Goal: Information Seeking & Learning: Compare options

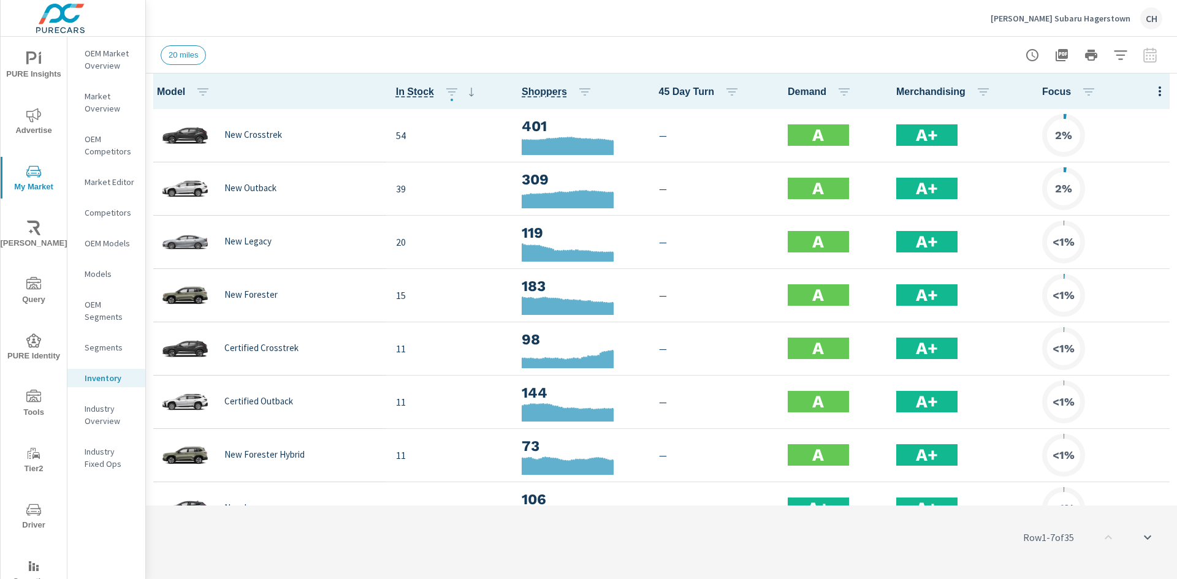
click at [1152, 92] on icon "button" at bounding box center [1159, 91] width 15 height 15
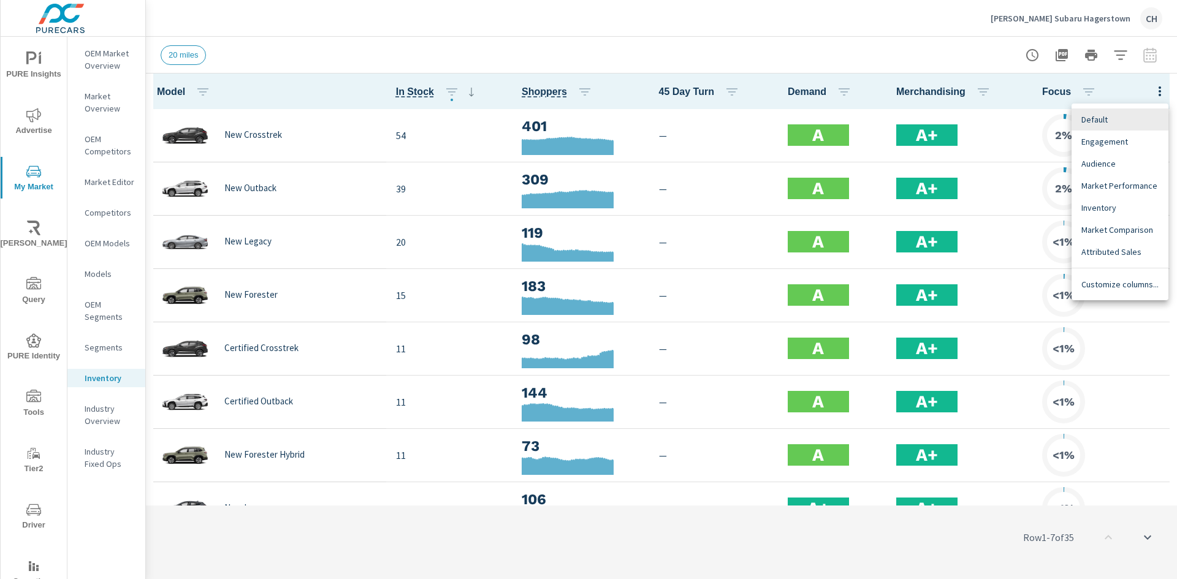
click at [1123, 229] on span "Market Comparison" at bounding box center [1119, 230] width 77 height 12
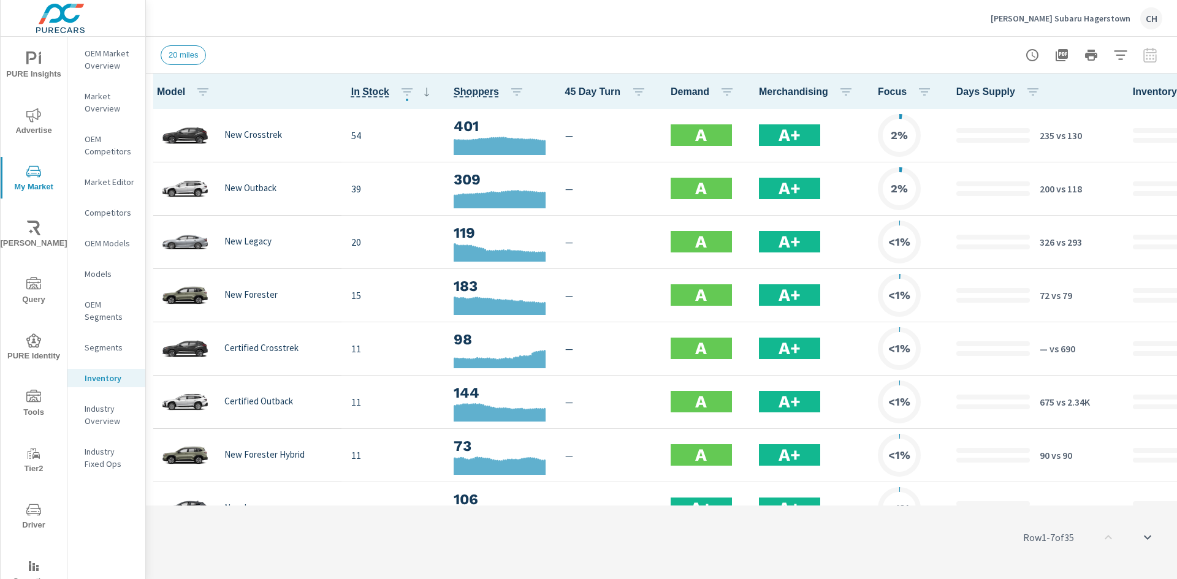
scroll to position [0, 466]
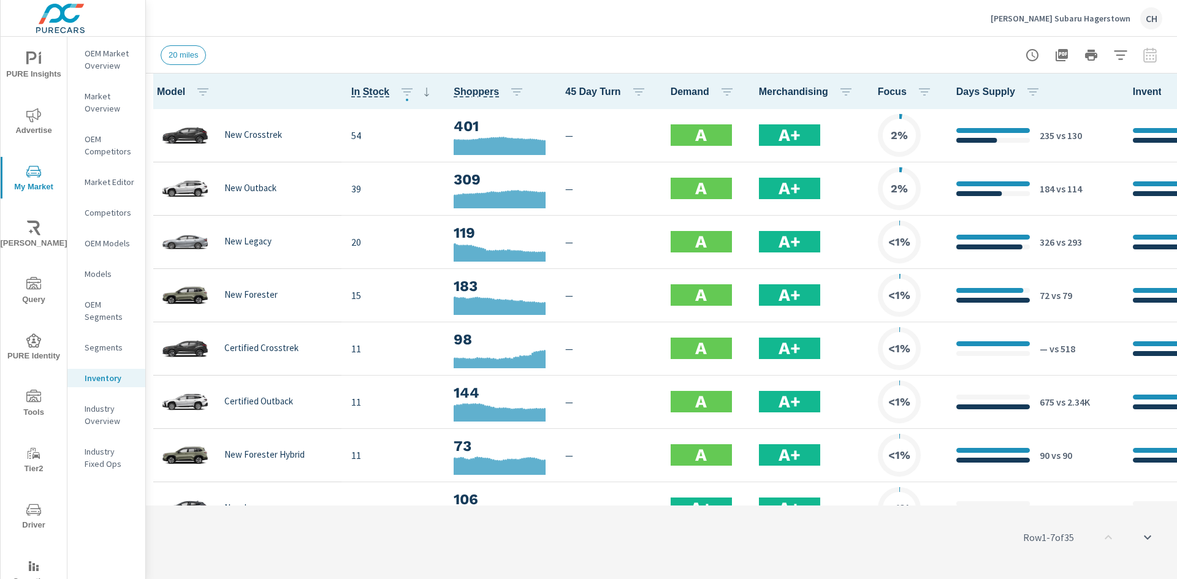
click at [1061, 17] on p "[PERSON_NAME] Subaru Hagerstown" at bounding box center [1060, 18] width 140 height 11
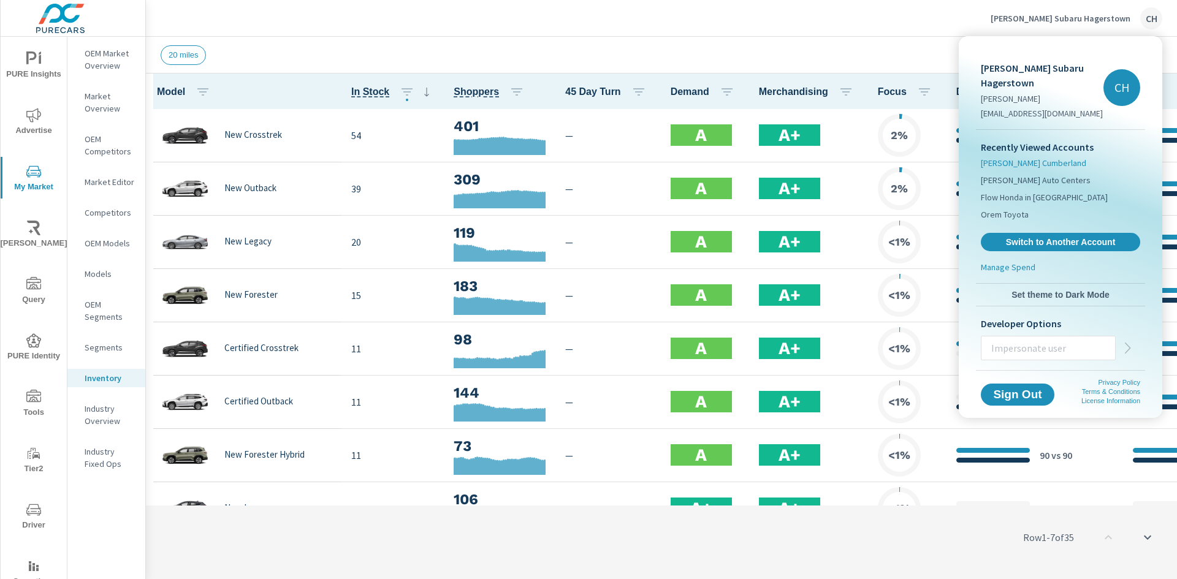
click at [1042, 157] on span "Thomas Subaru Cumberland" at bounding box center [1033, 163] width 105 height 12
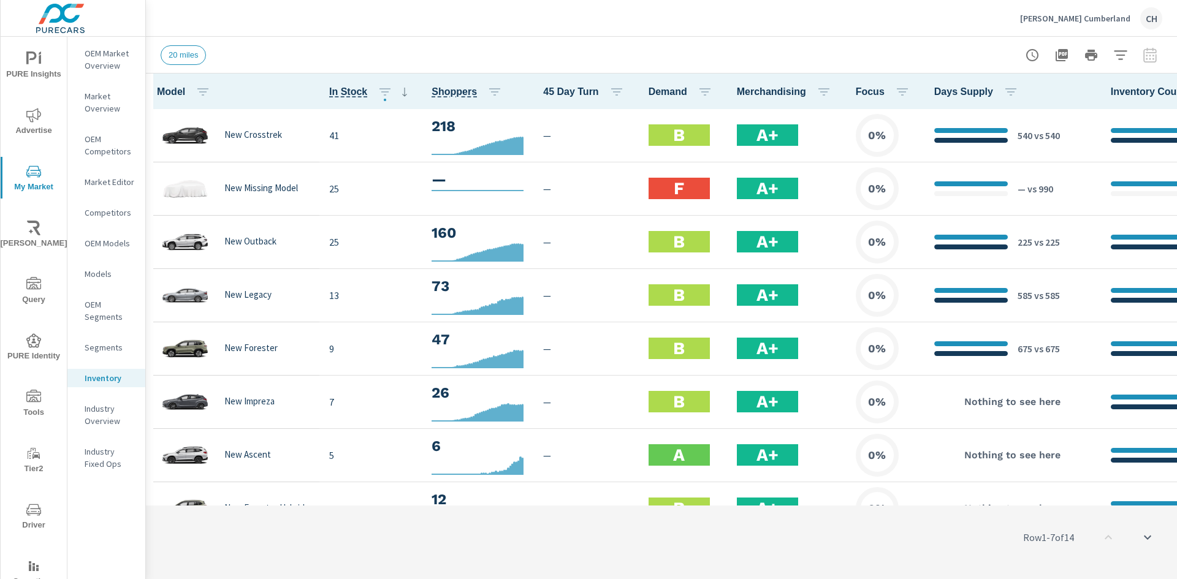
scroll to position [1, 0]
click at [1051, 23] on p "Thomas Subaru Cumberland" at bounding box center [1075, 18] width 110 height 11
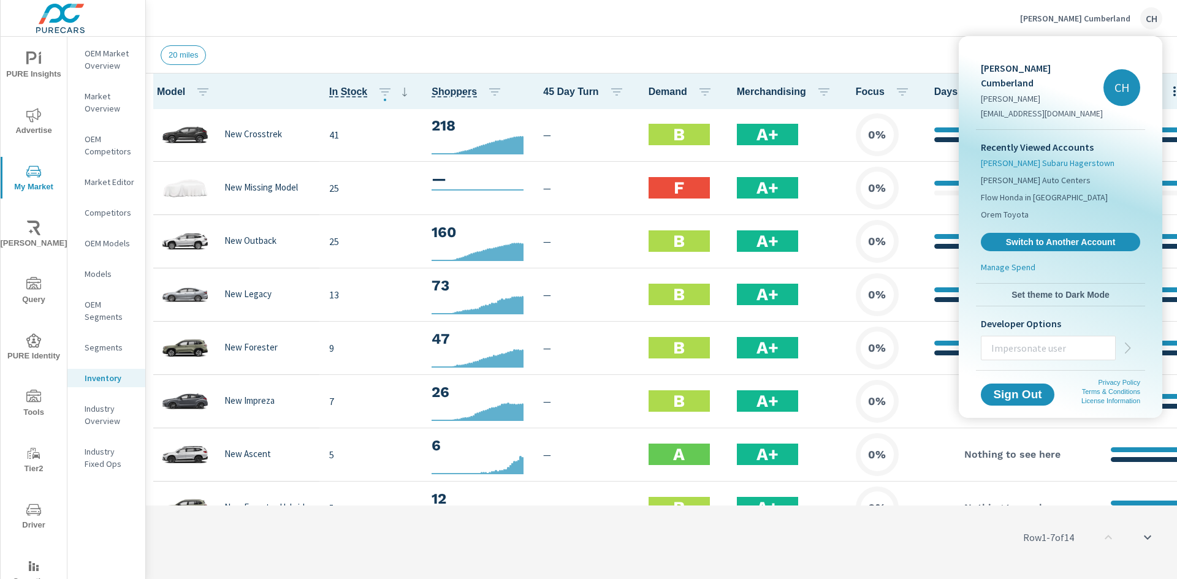
click at [1010, 157] on span "[PERSON_NAME] Subaru Hagerstown" at bounding box center [1048, 163] width 134 height 12
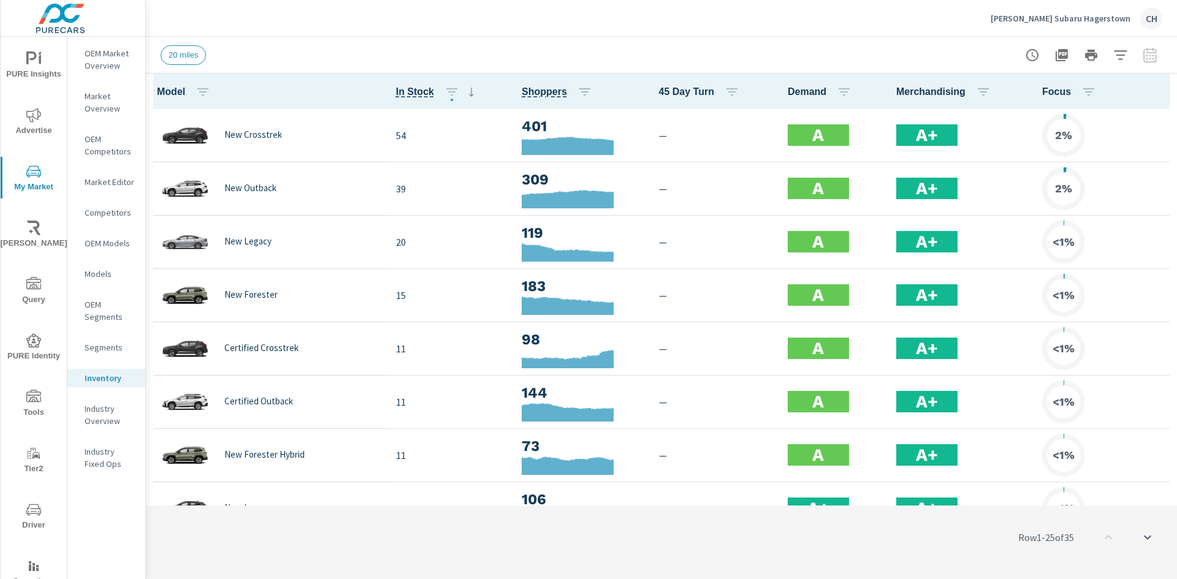
scroll to position [1, 0]
click at [1152, 92] on icon "button" at bounding box center [1159, 91] width 15 height 15
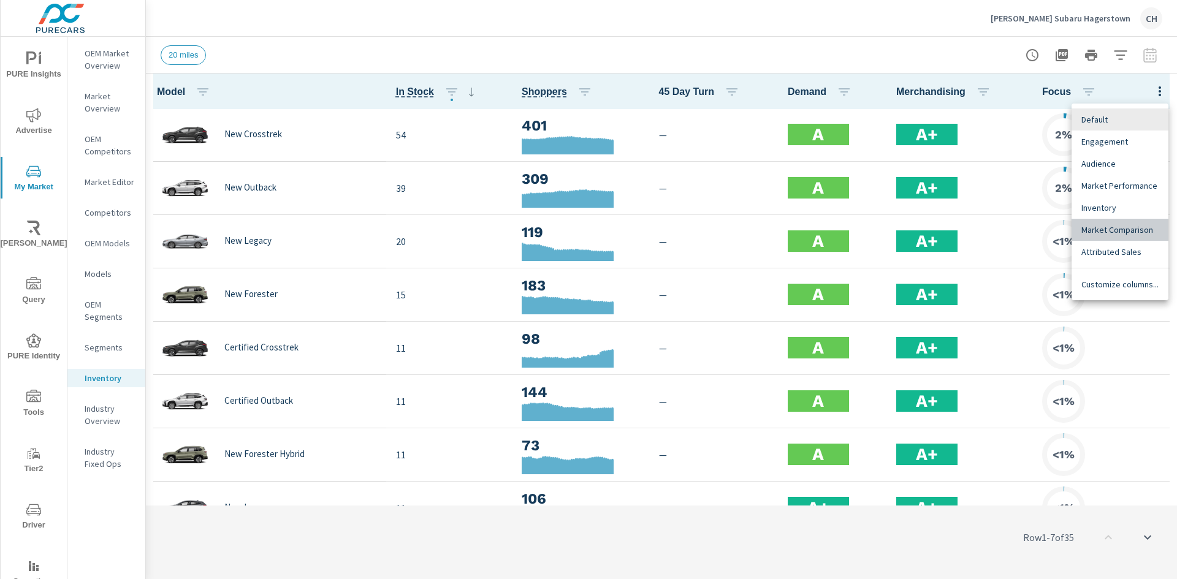
click at [1126, 227] on span "Market Comparison" at bounding box center [1119, 230] width 77 height 12
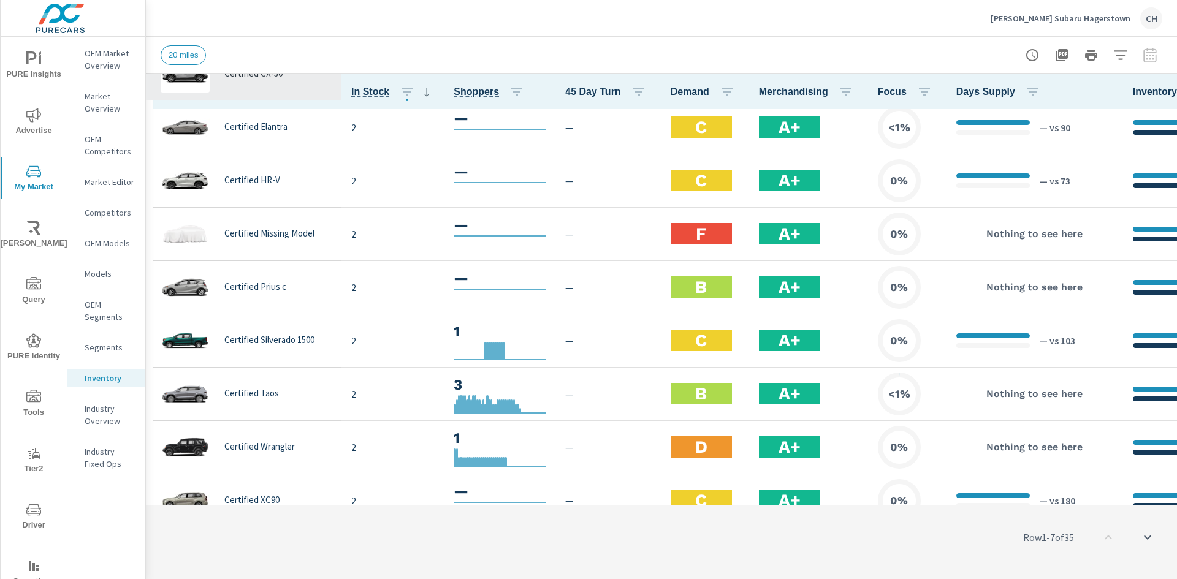
scroll to position [1479, 0]
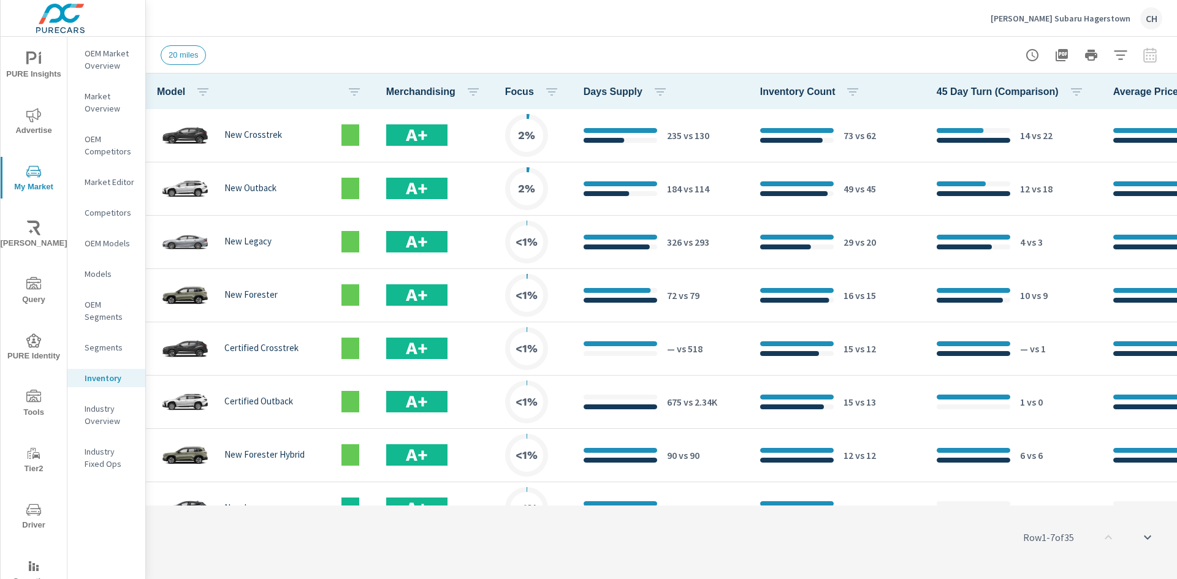
scroll to position [0, 466]
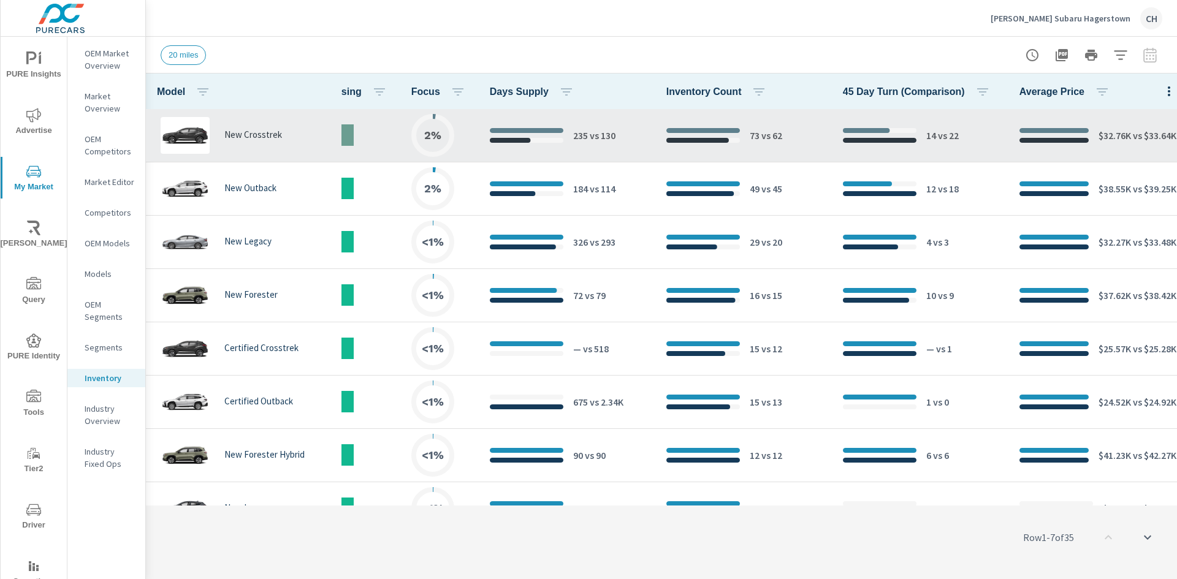
click at [588, 134] on p "vs 130" at bounding box center [602, 135] width 28 height 15
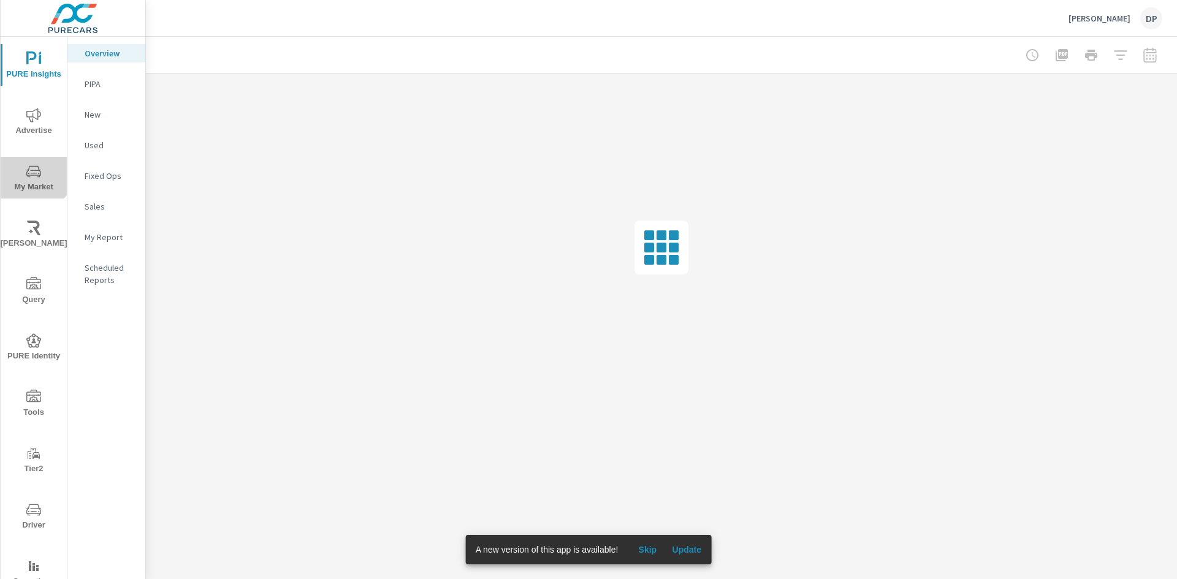
click at [28, 161] on button "My Market" at bounding box center [34, 178] width 66 height 42
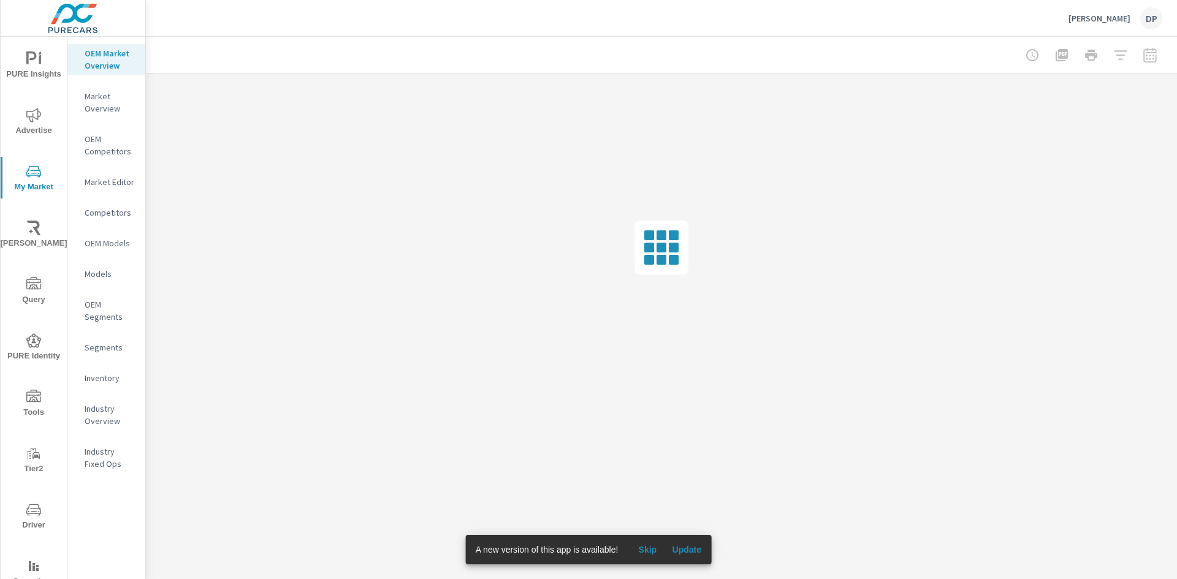
click at [97, 382] on p "Inventory" at bounding box center [110, 378] width 51 height 12
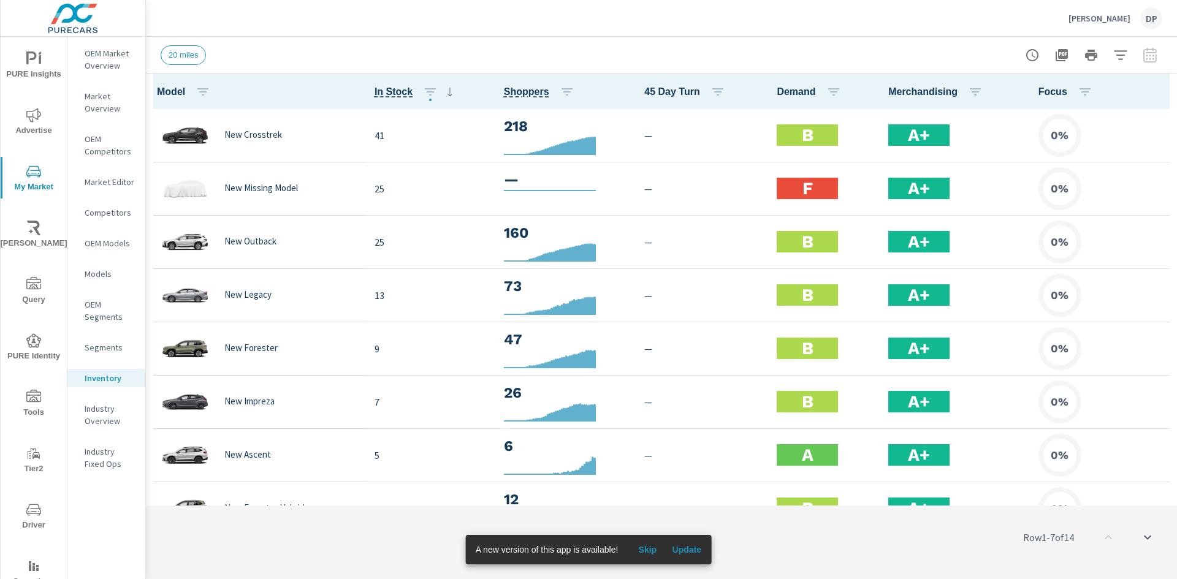
scroll to position [1, 0]
click at [1153, 95] on icon "button" at bounding box center [1159, 91] width 15 height 15
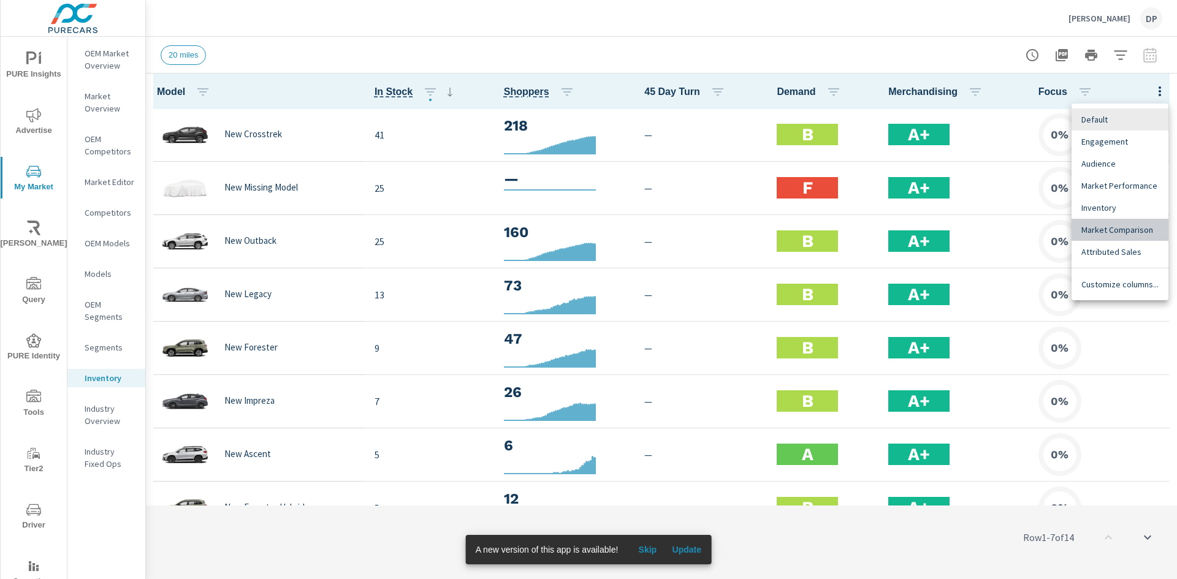
click at [1115, 233] on span "Market Comparison" at bounding box center [1119, 230] width 77 height 12
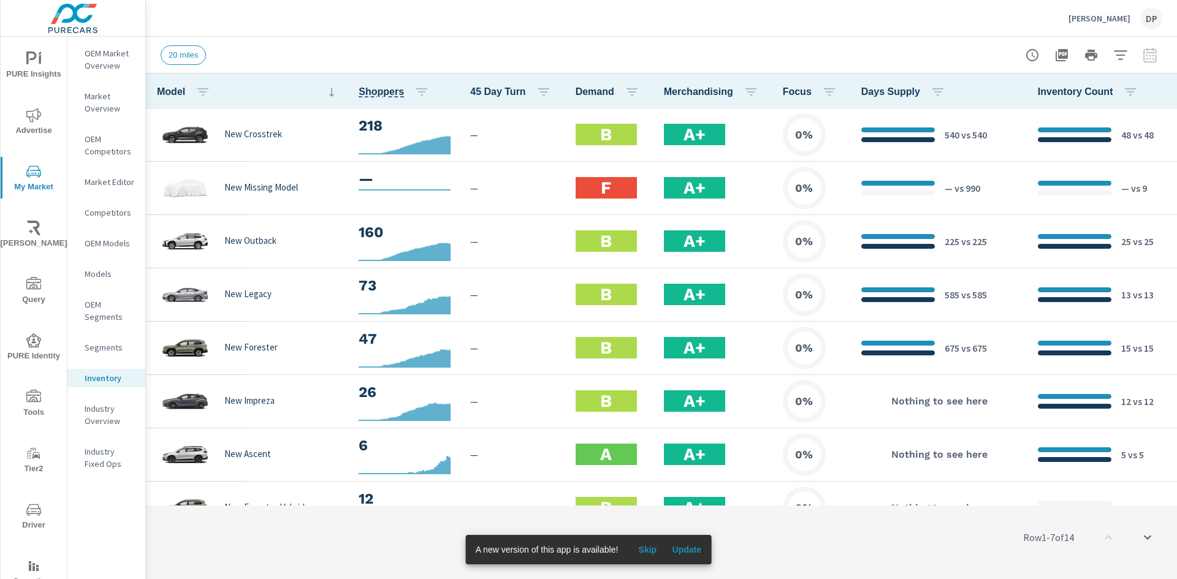
scroll to position [1, 0]
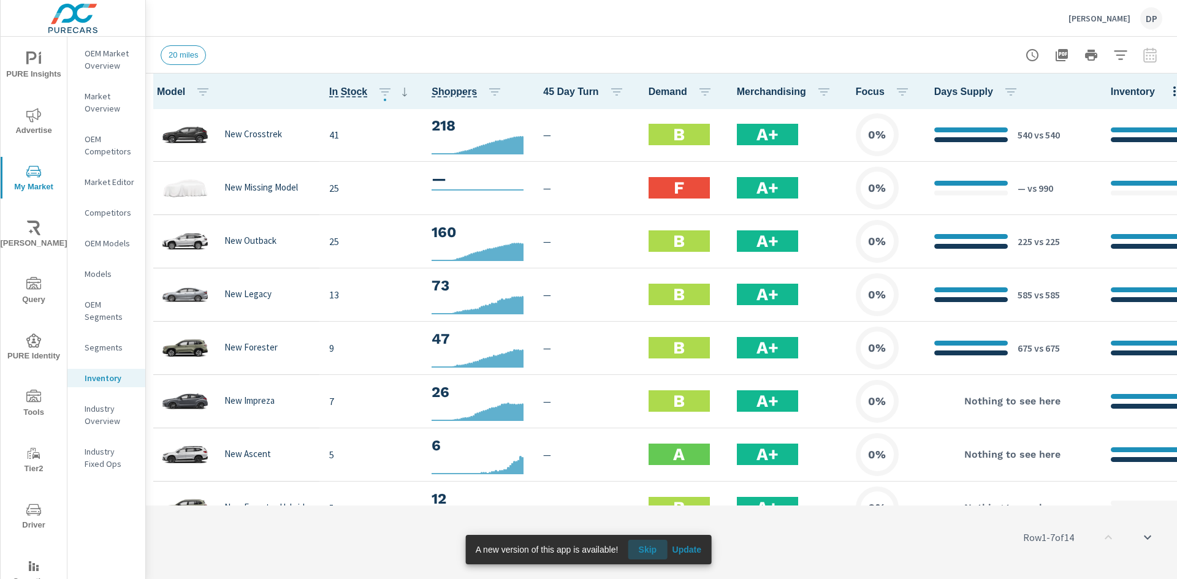
click at [652, 550] on span "Skip" at bounding box center [646, 549] width 29 height 11
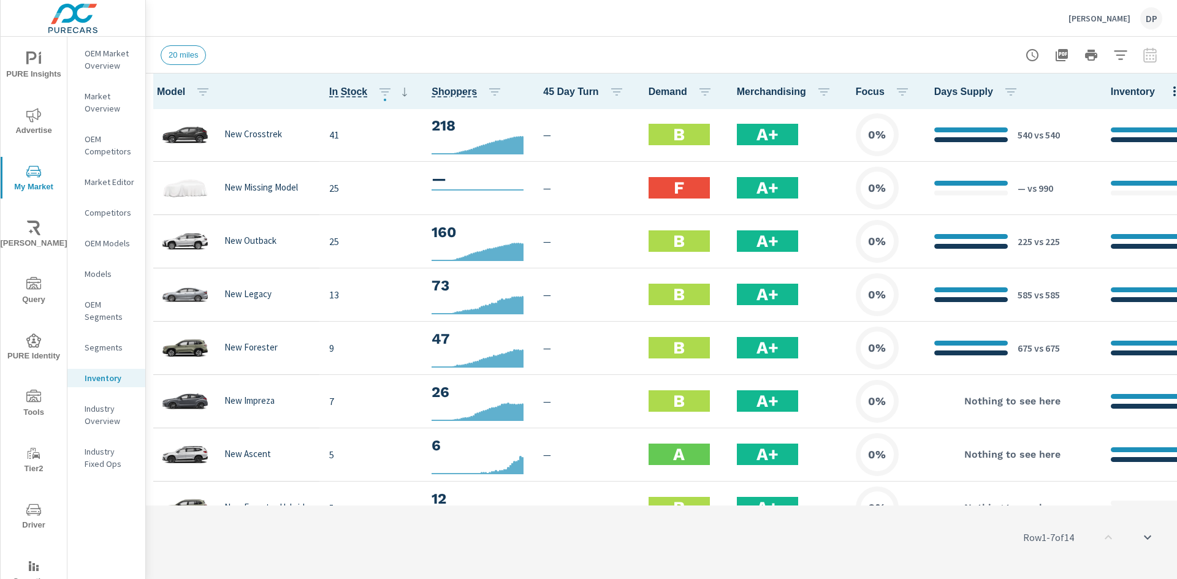
drag, startPoint x: 180, startPoint y: 548, endPoint x: 192, endPoint y: 528, distance: 22.8
click at [180, 548] on div "Row 1 - 7 of 14" at bounding box center [661, 538] width 1031 height 74
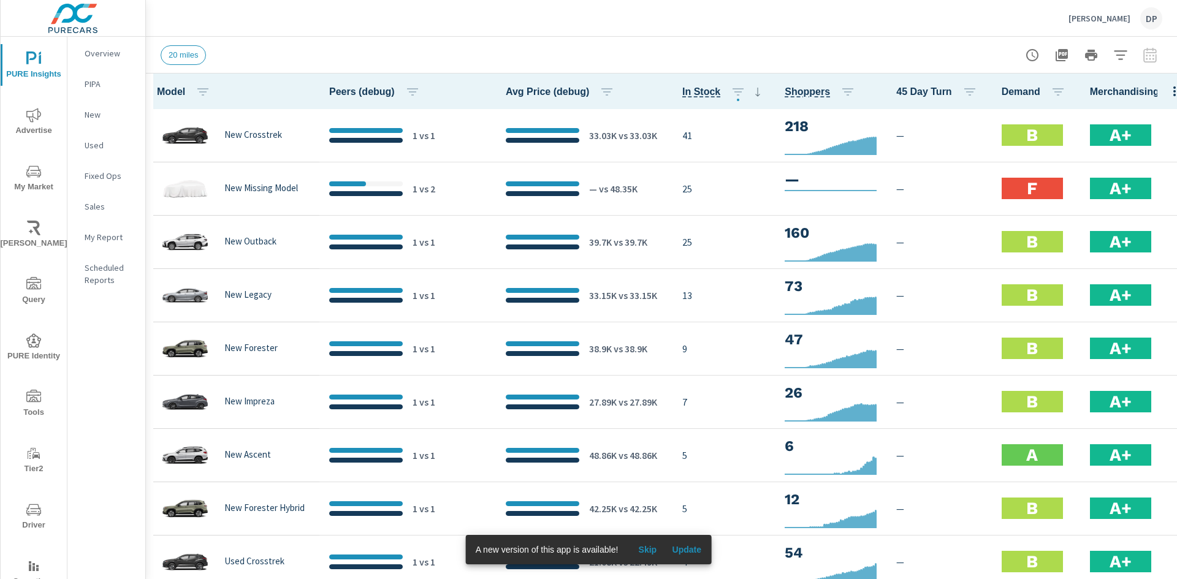
scroll to position [1, 0]
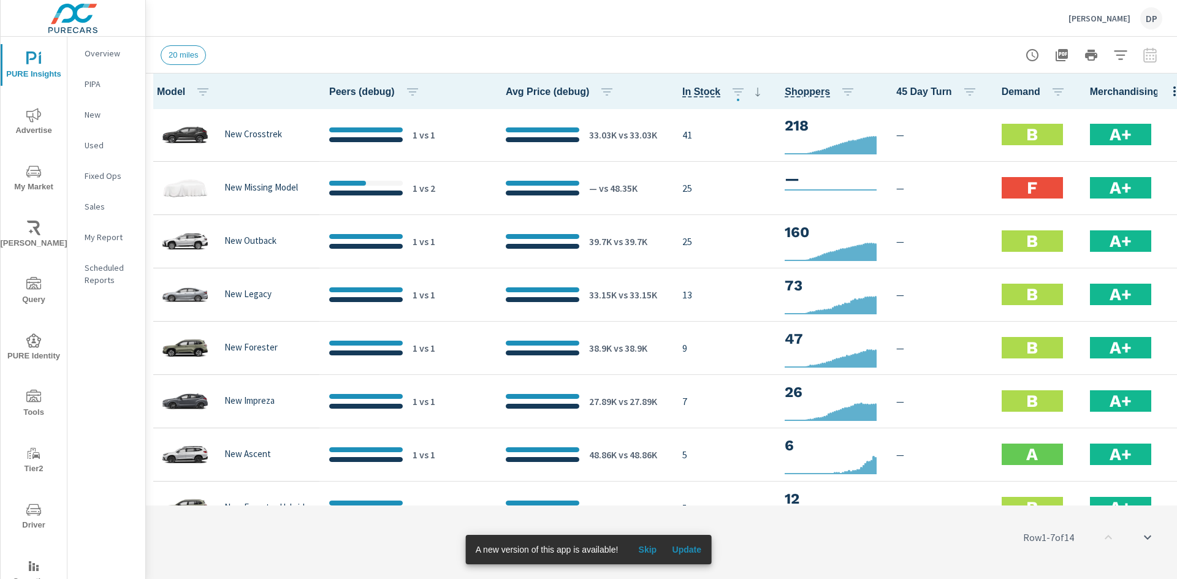
click at [1173, 91] on icon "button" at bounding box center [1174, 91] width 2 height 10
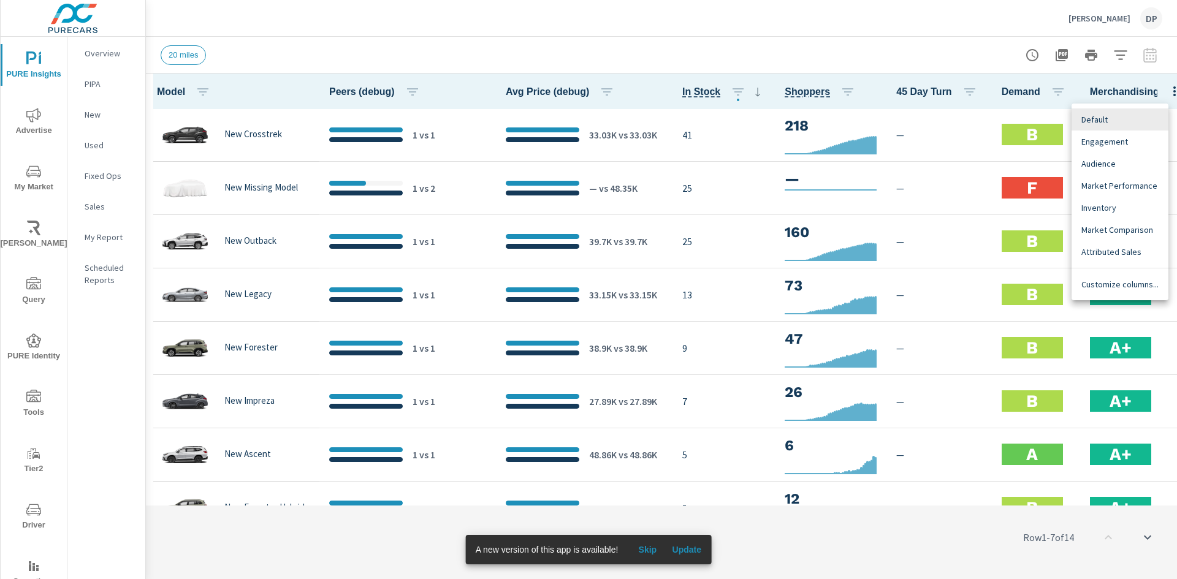
click at [1142, 234] on span "Market Comparison" at bounding box center [1119, 230] width 77 height 12
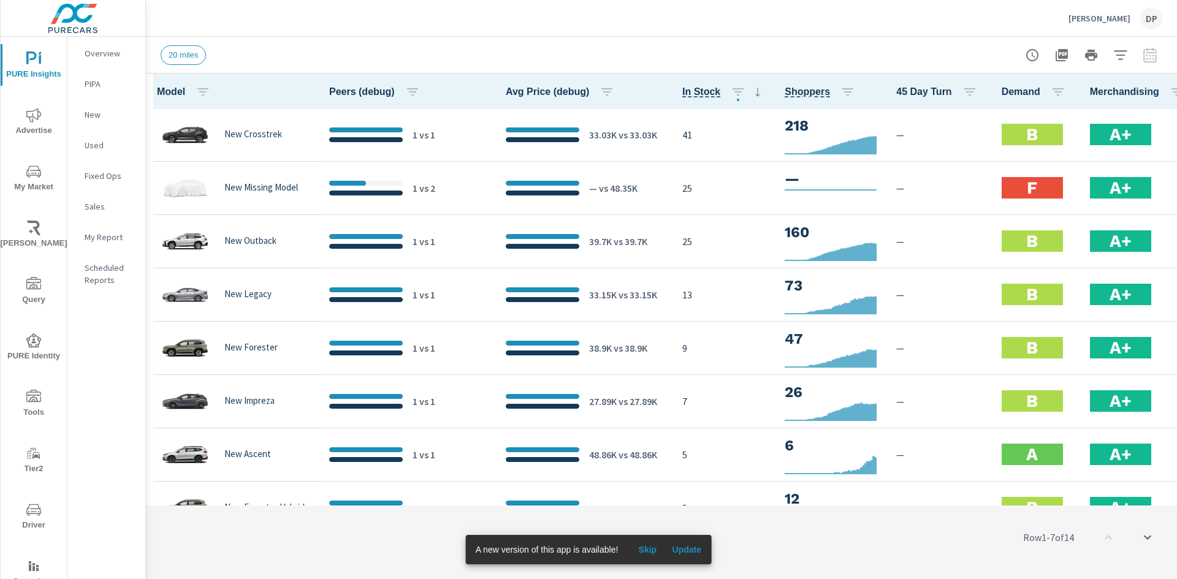
scroll to position [1, 774]
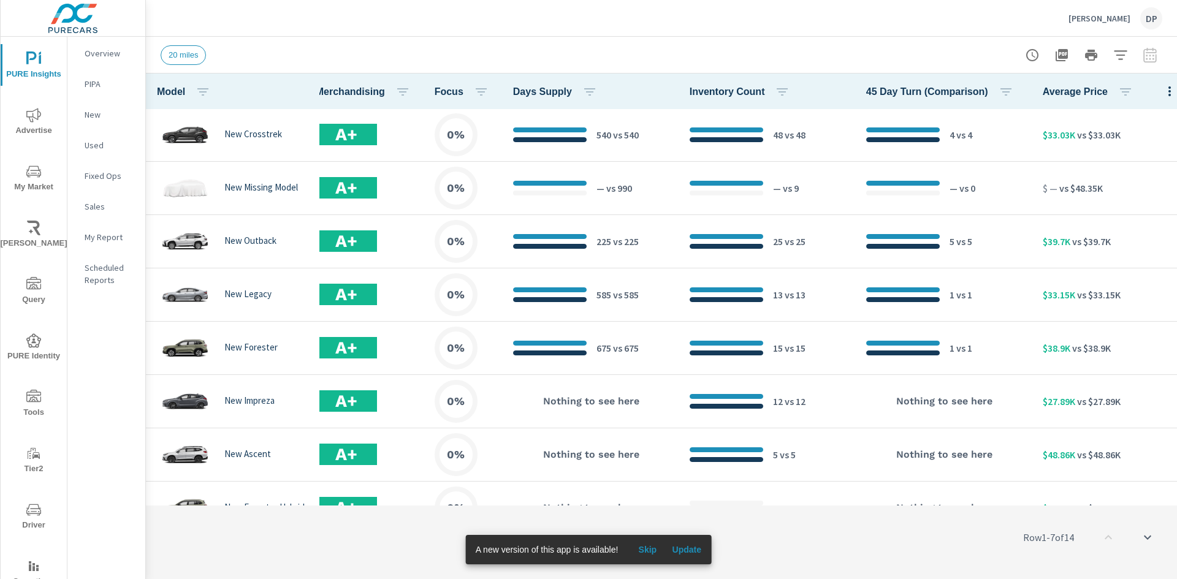
drag, startPoint x: 821, startPoint y: 501, endPoint x: 705, endPoint y: 505, distance: 115.3
click at [697, 507] on div "Row 1 - 7 of 14" at bounding box center [661, 538] width 1031 height 74
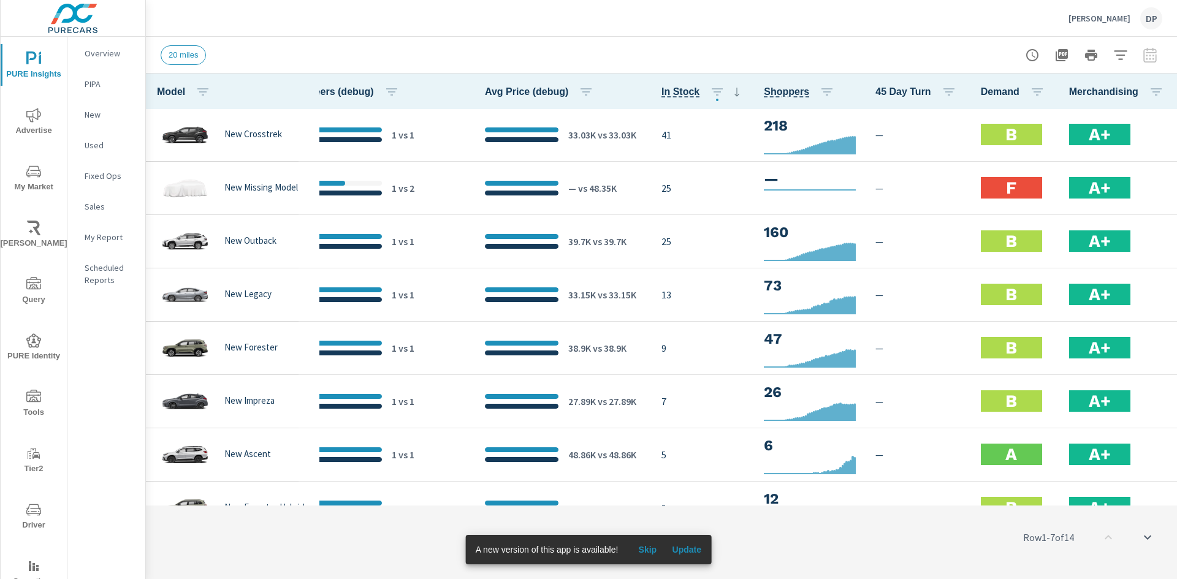
scroll to position [1, 0]
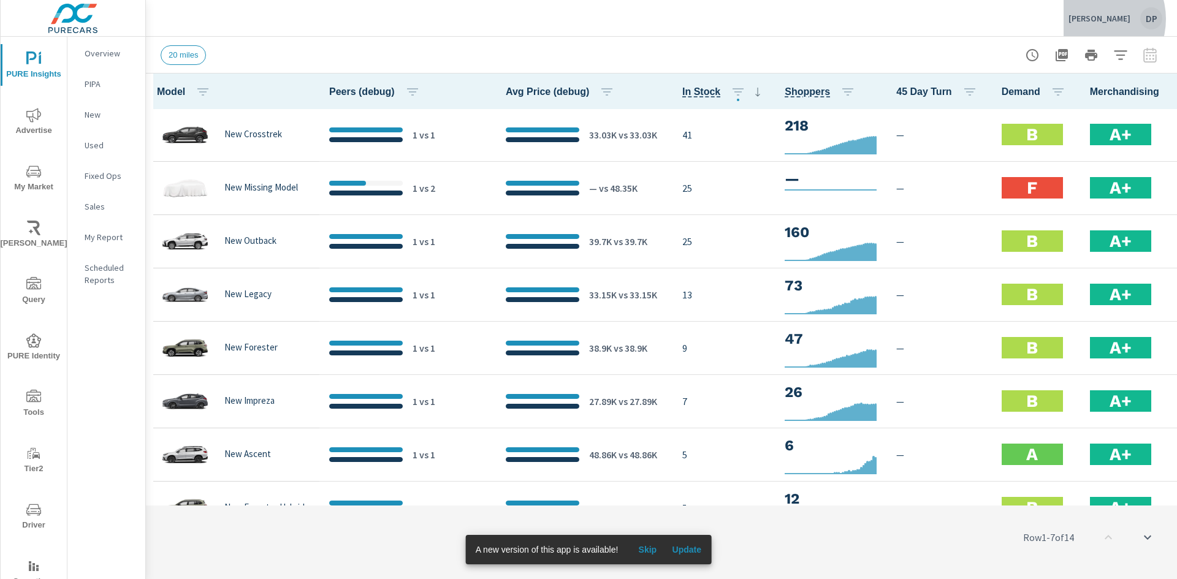
click at [1093, 19] on p "[PERSON_NAME]" at bounding box center [1099, 18] width 62 height 11
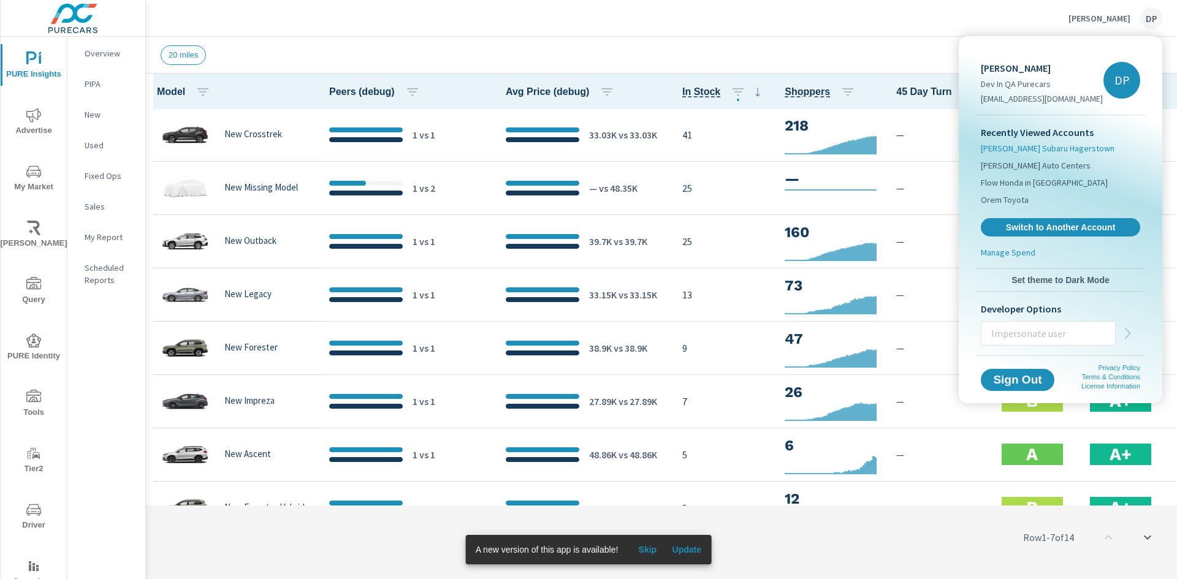
click at [1044, 150] on span "Sheehy Subaru Hagerstown" at bounding box center [1048, 148] width 134 height 12
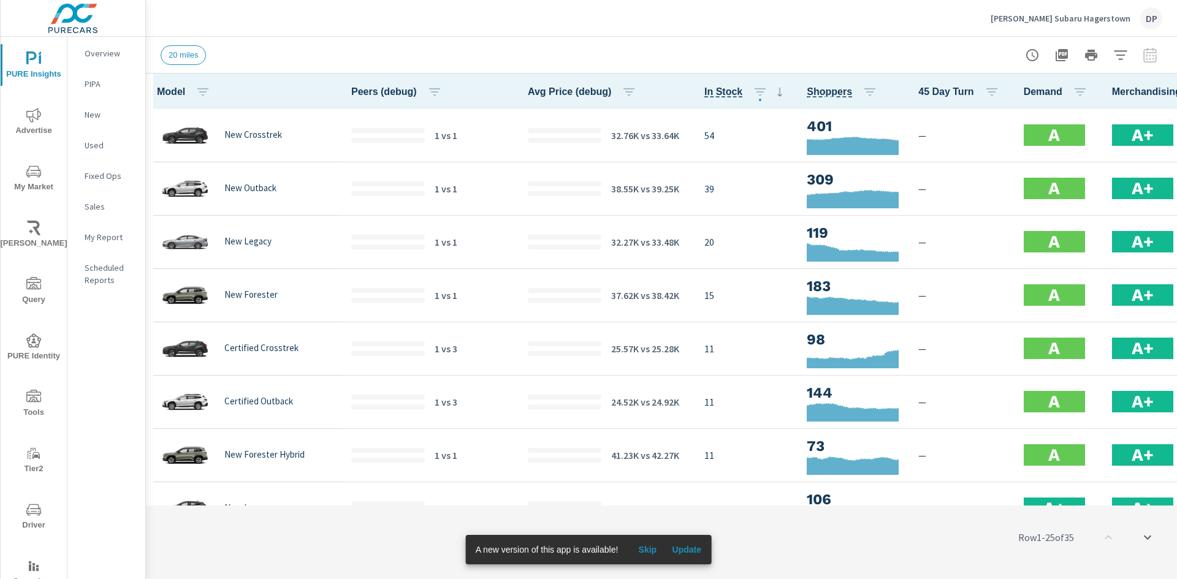
scroll to position [1, 0]
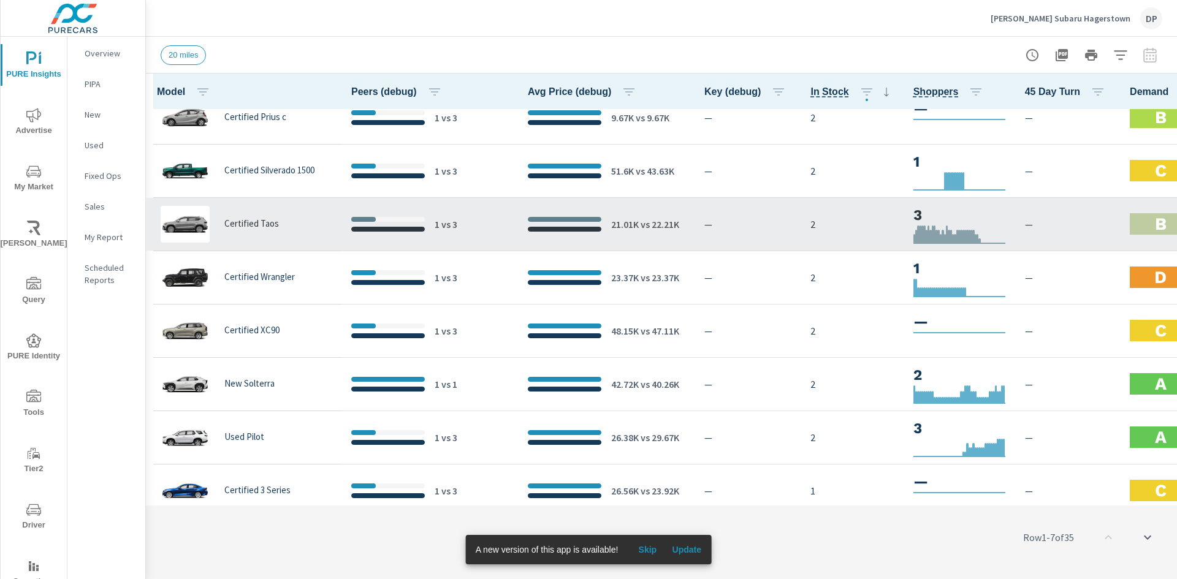
scroll to position [1479, 0]
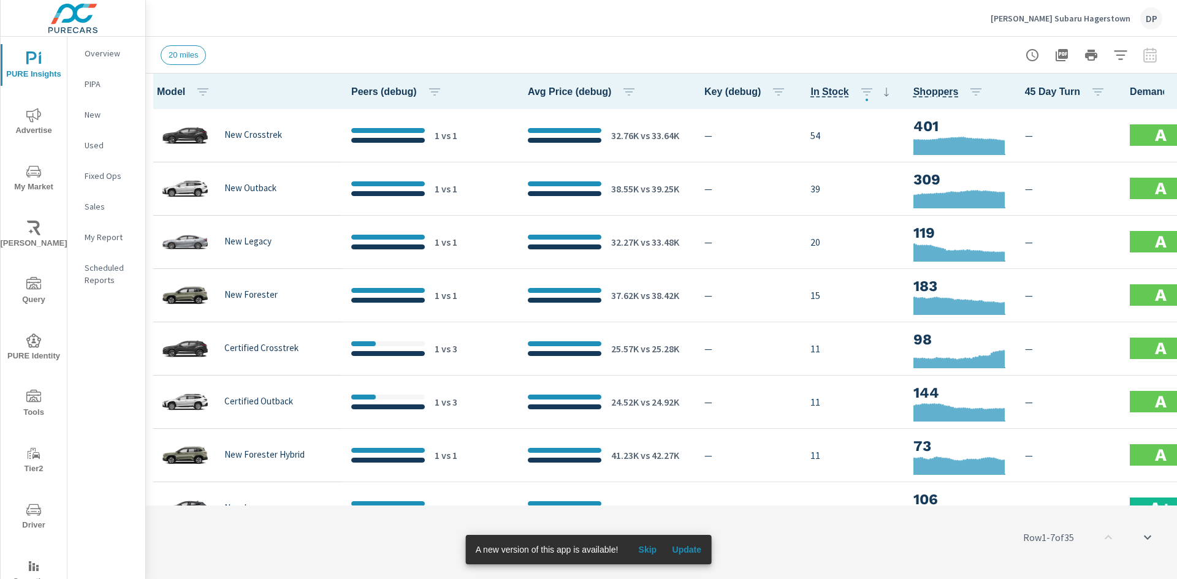
click at [182, 553] on div "Row 1 - 7 of 35" at bounding box center [661, 538] width 1031 height 74
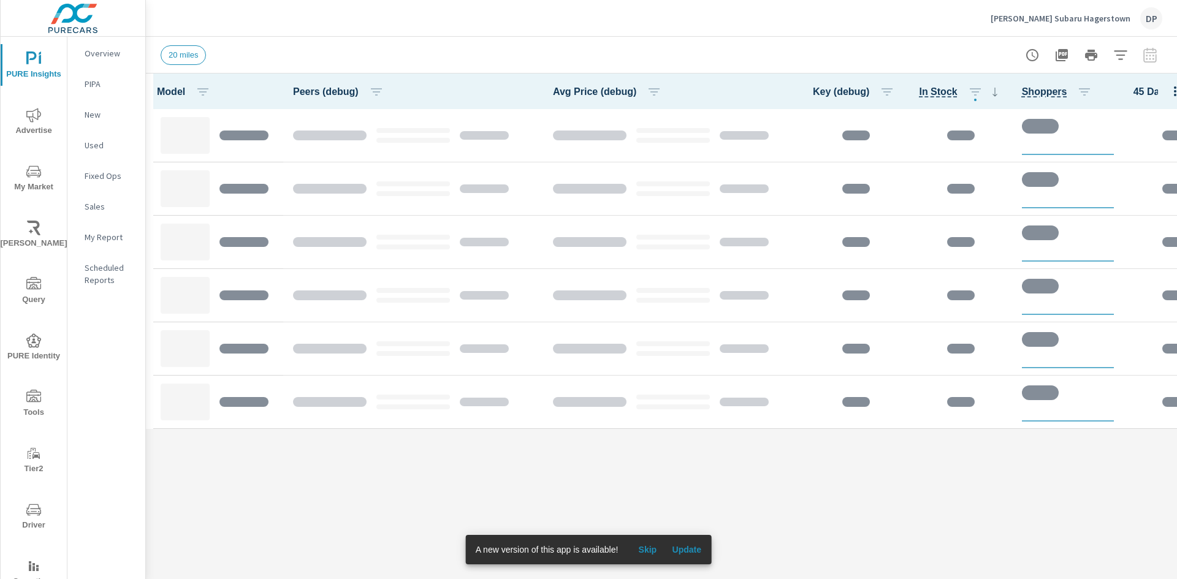
click at [645, 547] on span "Skip" at bounding box center [646, 549] width 29 height 11
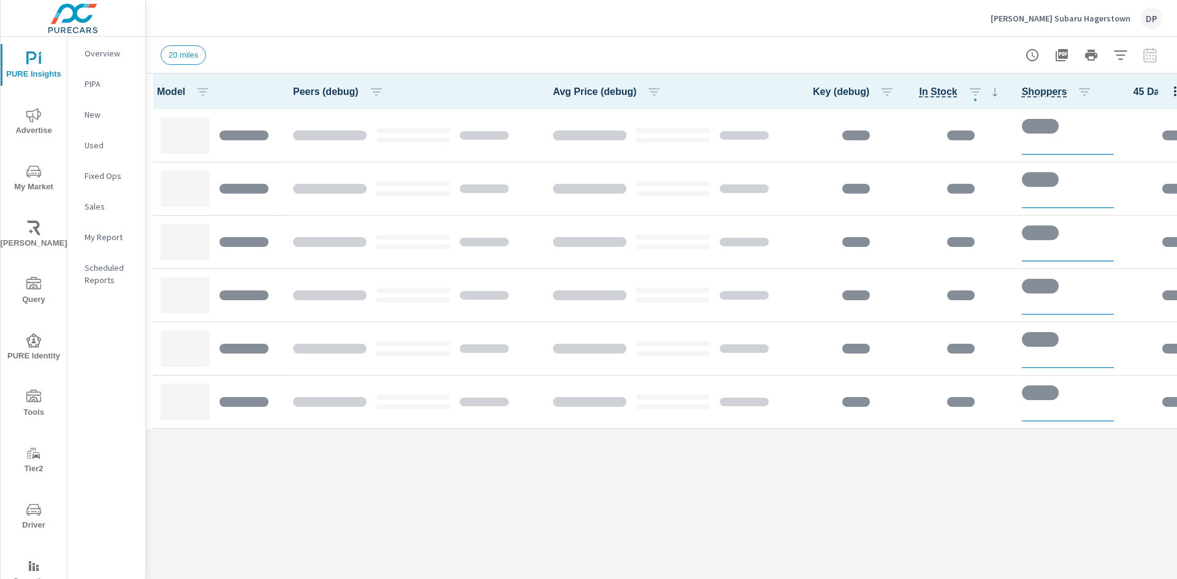
click at [627, 523] on div "Model Peers (debug) Avg Price (debug) Key (debug) In Stock Shoppers 45 Day Turn…" at bounding box center [661, 327] width 1031 height 506
click at [458, 515] on div "Model Peers (debug) Avg Price (debug) Key (debug) In Stock Shoppers 45 Day Turn…" at bounding box center [661, 327] width 1031 height 506
click at [1053, 21] on p "[PERSON_NAME] Subaru Hagerstown" at bounding box center [1060, 18] width 140 height 11
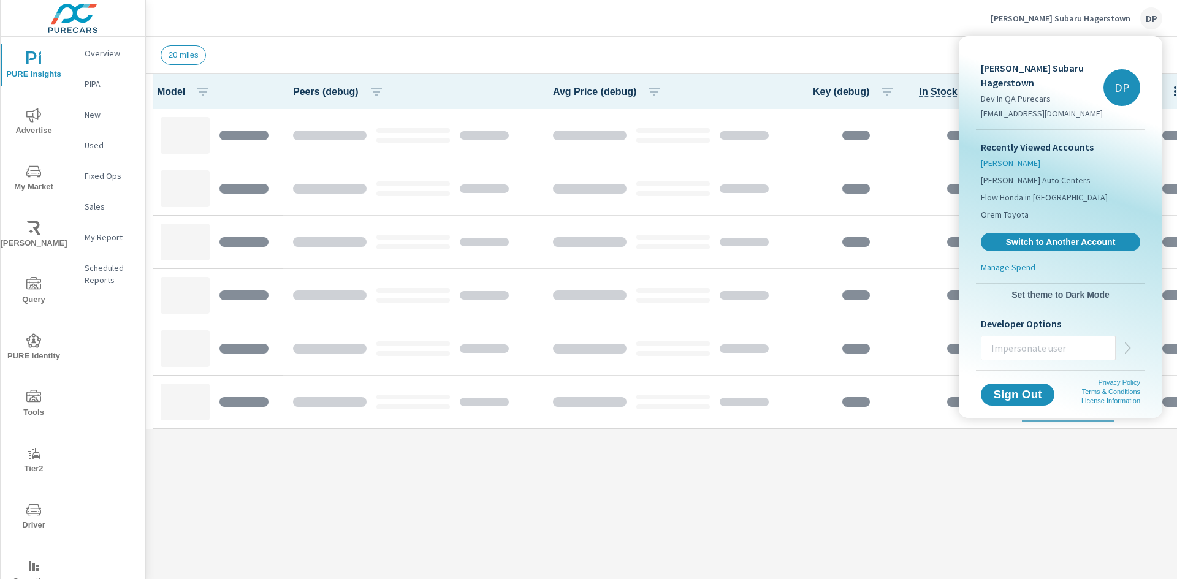
click at [1029, 154] on li "[PERSON_NAME]" at bounding box center [1060, 162] width 159 height 17
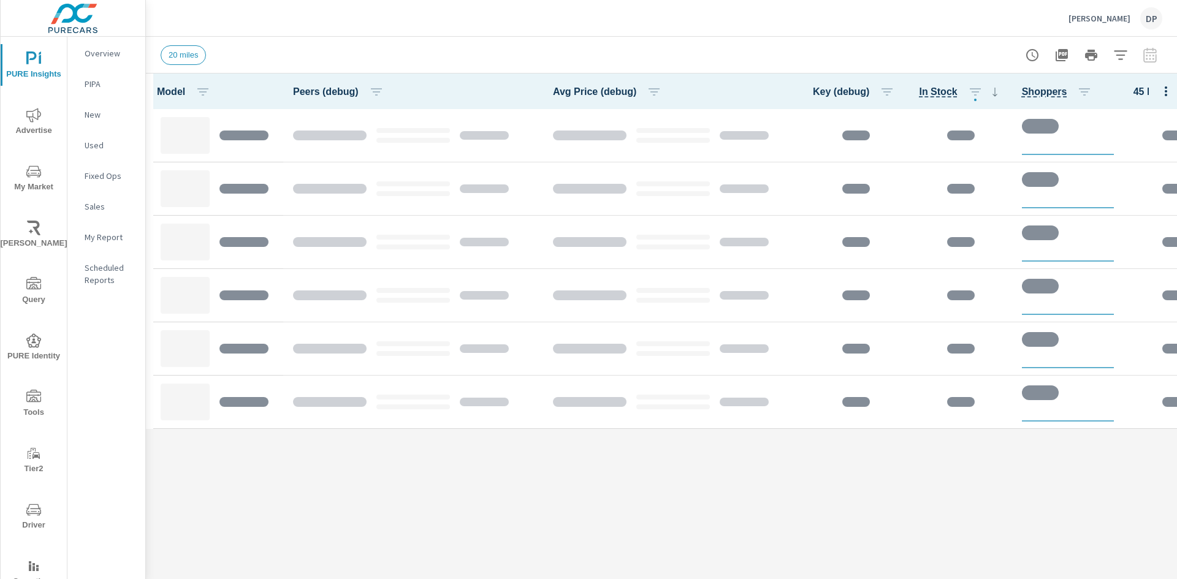
click at [175, 461] on div "Model Peers (debug) Avg Price (debug) Key (debug) In Stock Shoppers 45 Day Turn…" at bounding box center [661, 327] width 1031 height 506
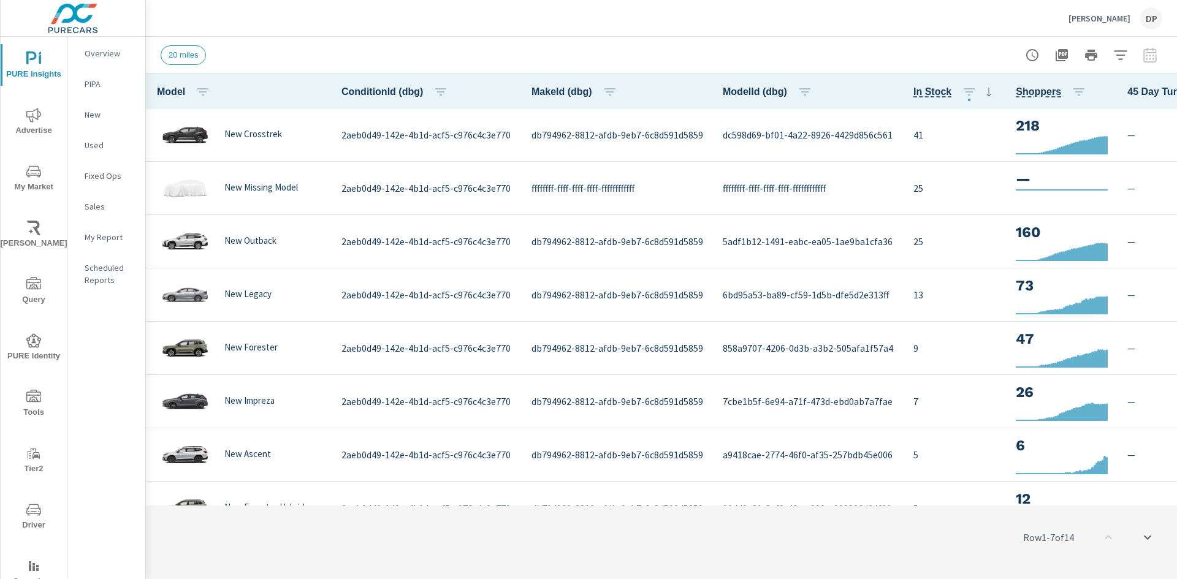
scroll to position [1, 342]
click at [1095, 15] on p "[PERSON_NAME]" at bounding box center [1099, 18] width 62 height 11
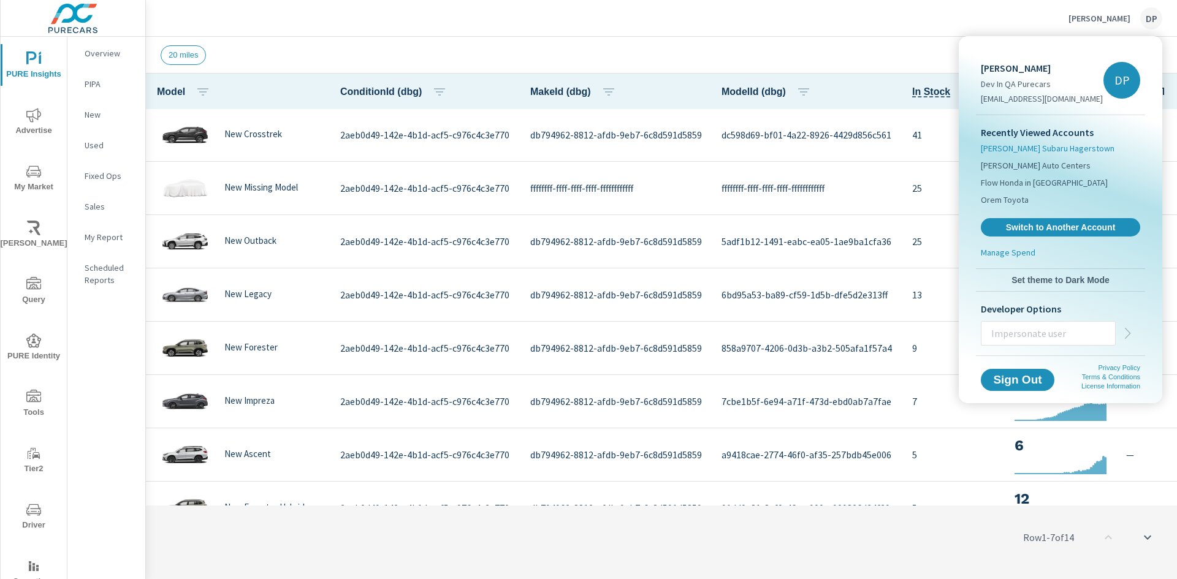
click at [1051, 145] on span "Sheehy Subaru Hagerstown" at bounding box center [1048, 148] width 134 height 12
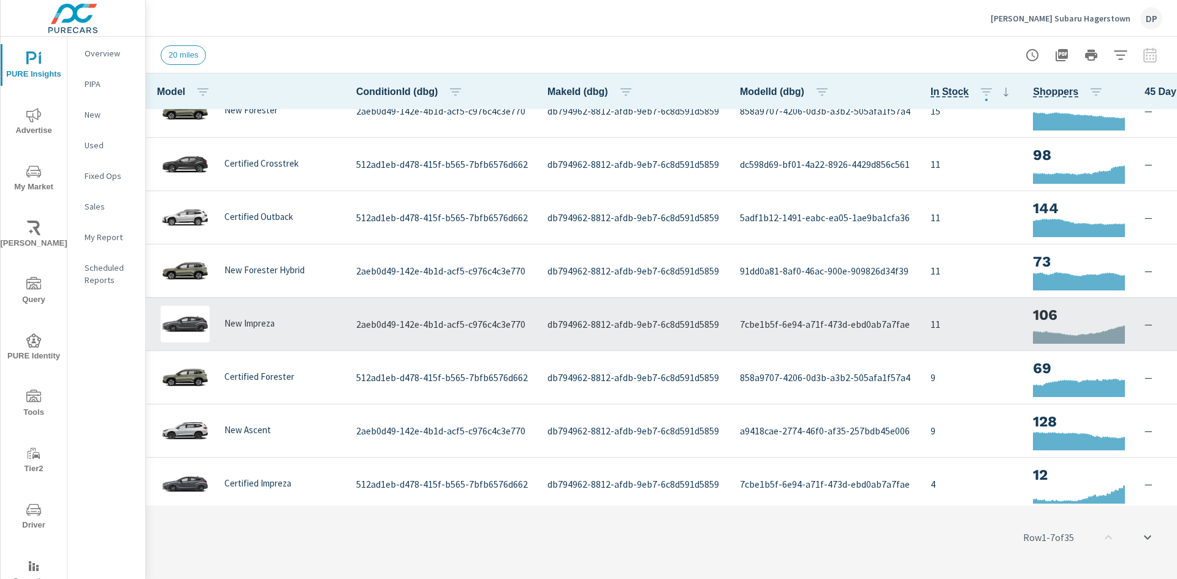
scroll to position [246, 348]
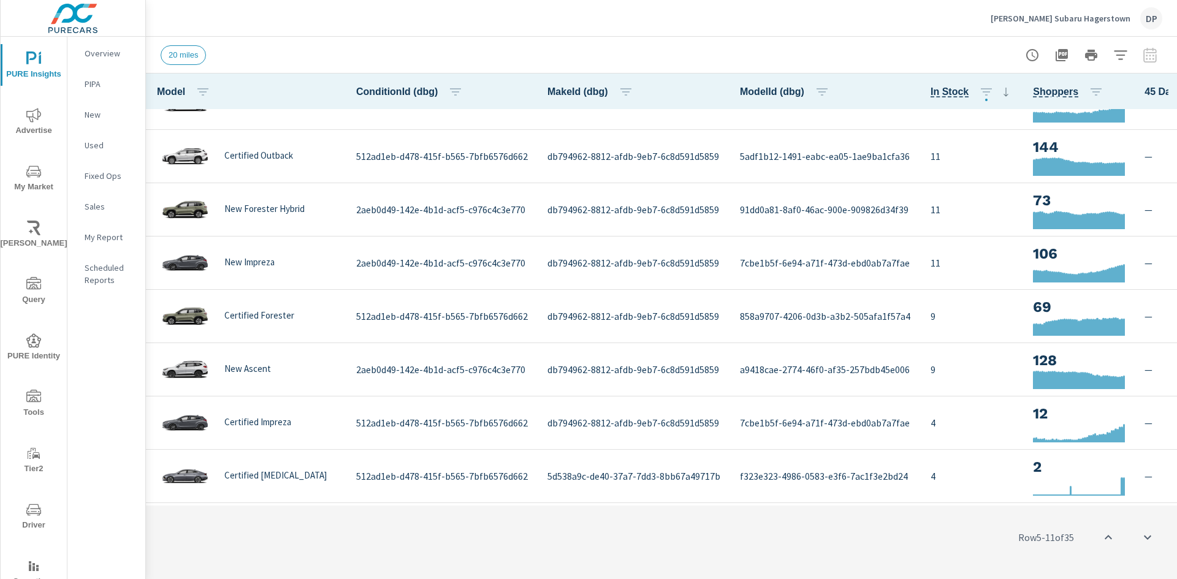
click at [771, 50] on div "20 miles" at bounding box center [576, 55] width 830 height 20
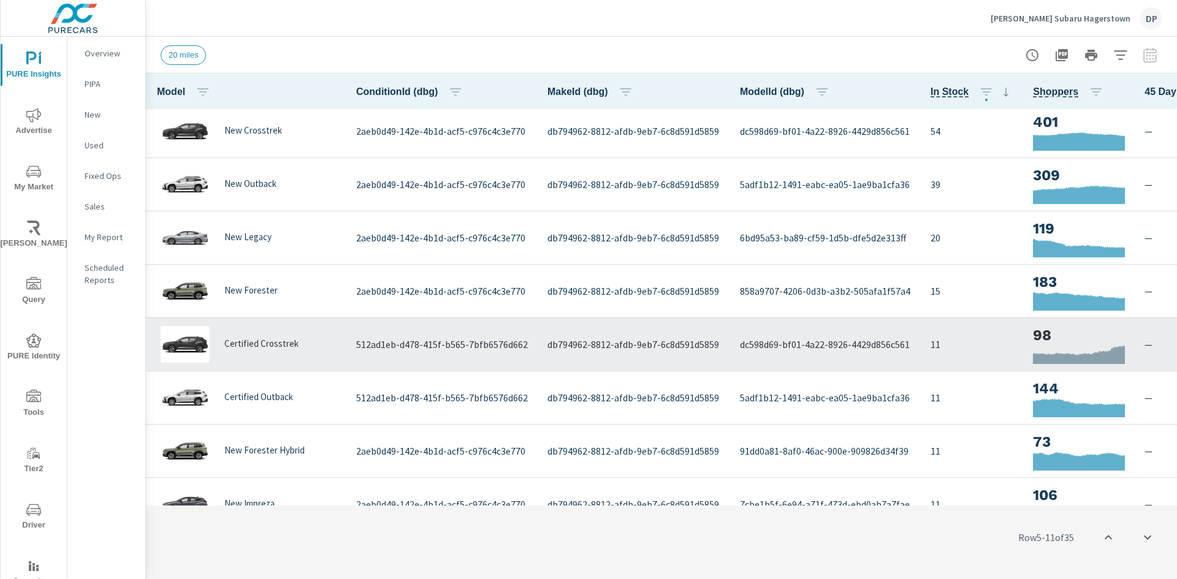
scroll to position [0, 348]
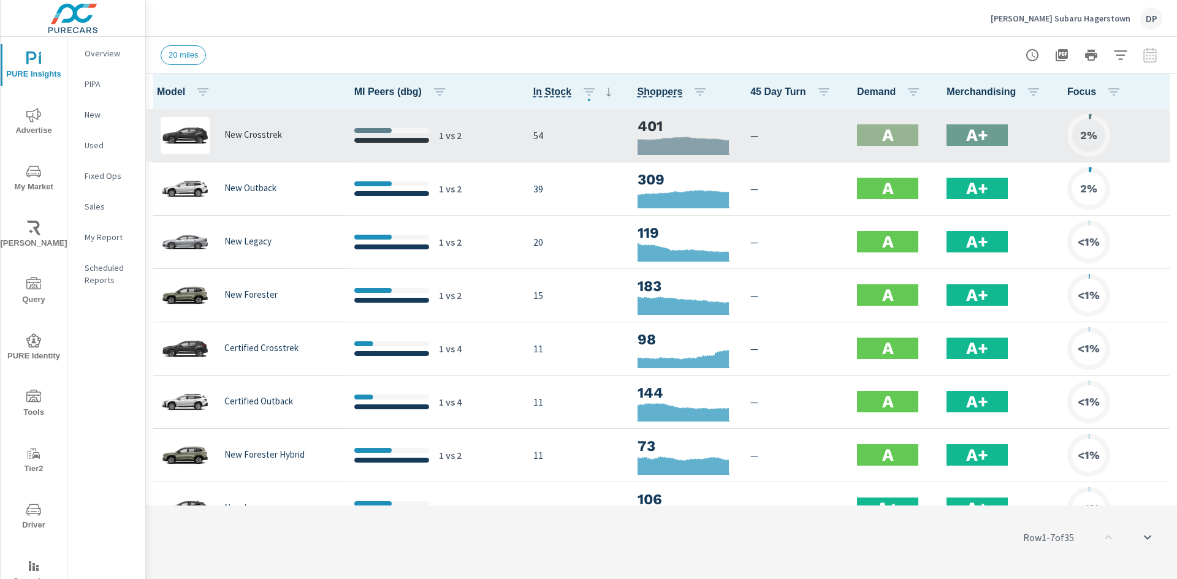
scroll to position [1, 0]
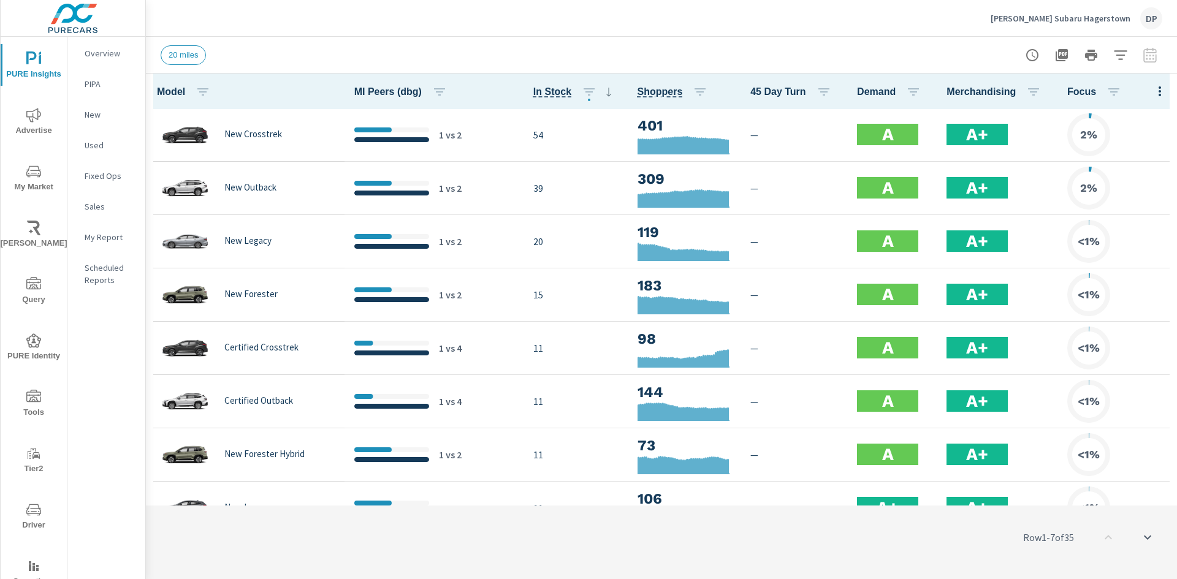
click at [1106, 18] on p "[PERSON_NAME] Subaru Hagerstown" at bounding box center [1060, 18] width 140 height 11
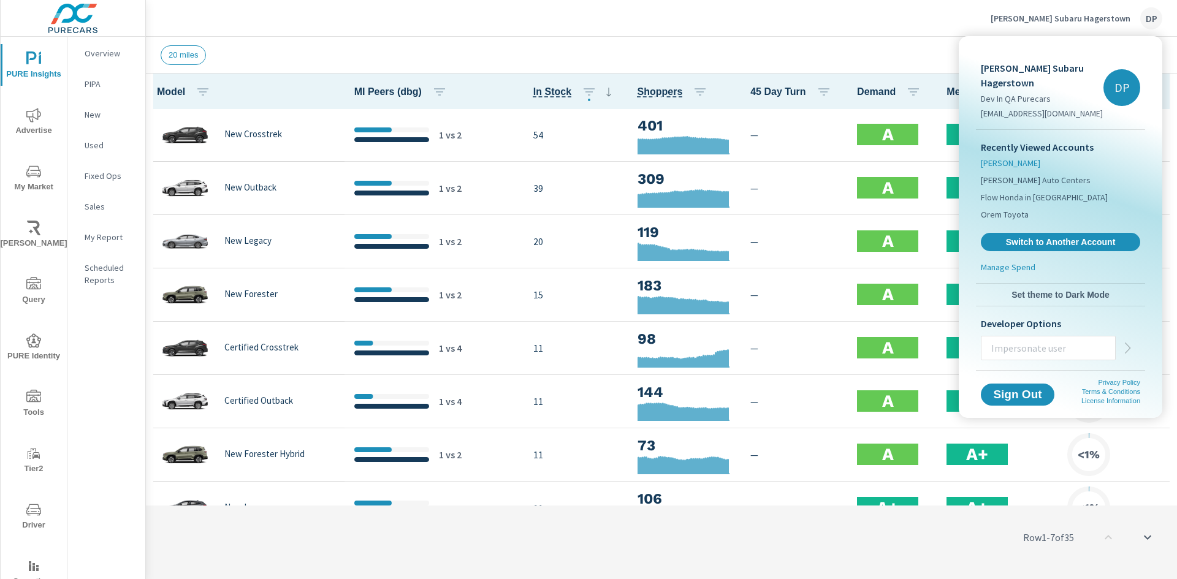
click at [1025, 157] on span "[PERSON_NAME]" at bounding box center [1010, 163] width 59 height 12
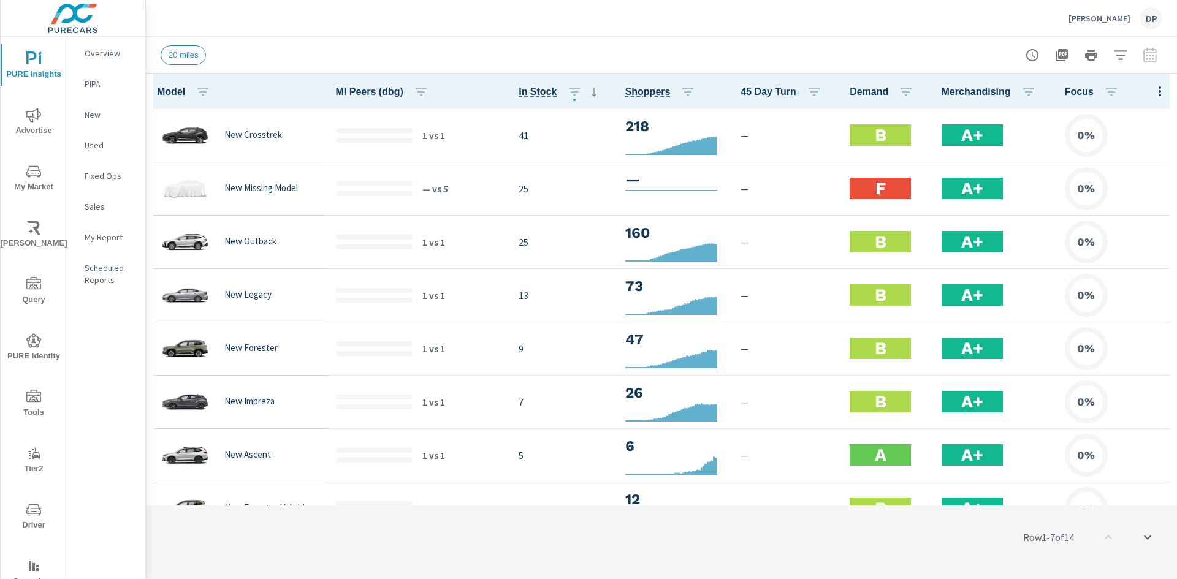
scroll to position [1, 0]
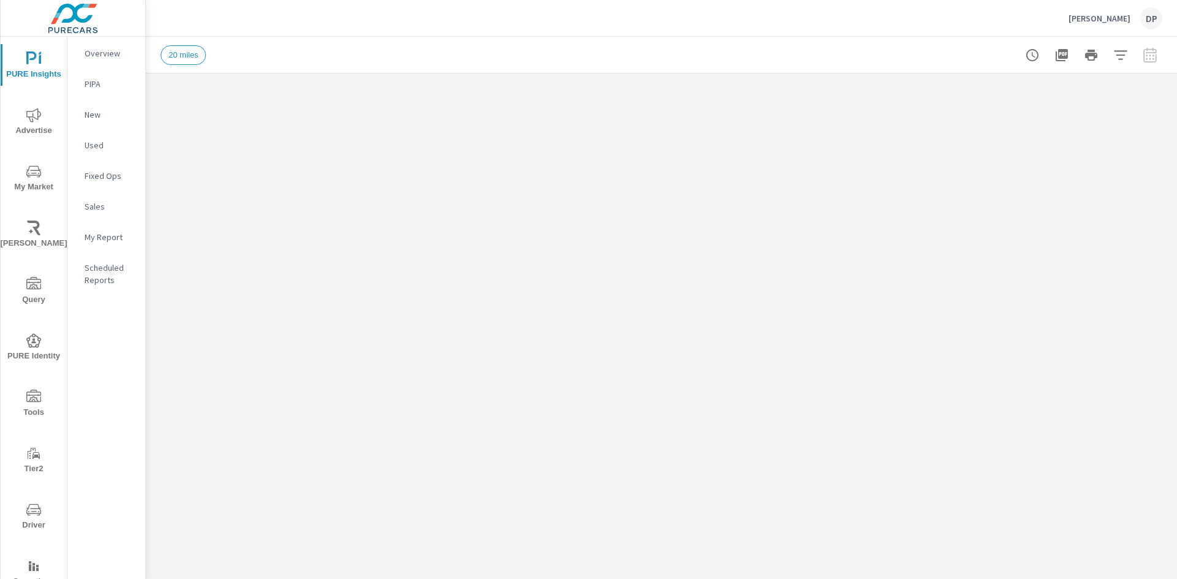
scroll to position [1, 0]
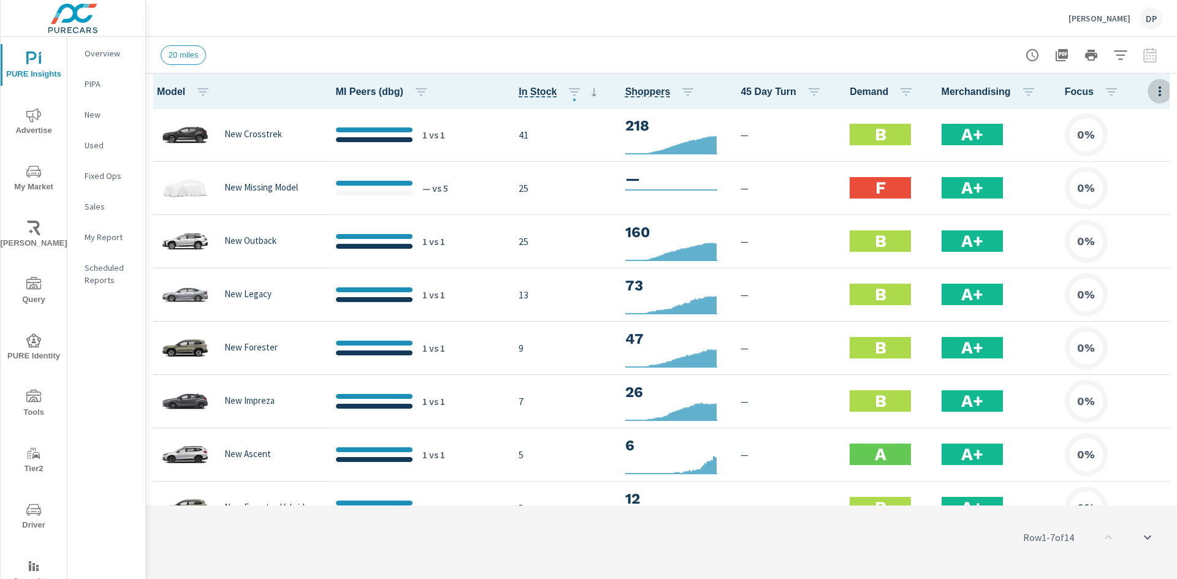
click at [1153, 91] on icon "button" at bounding box center [1159, 91] width 15 height 15
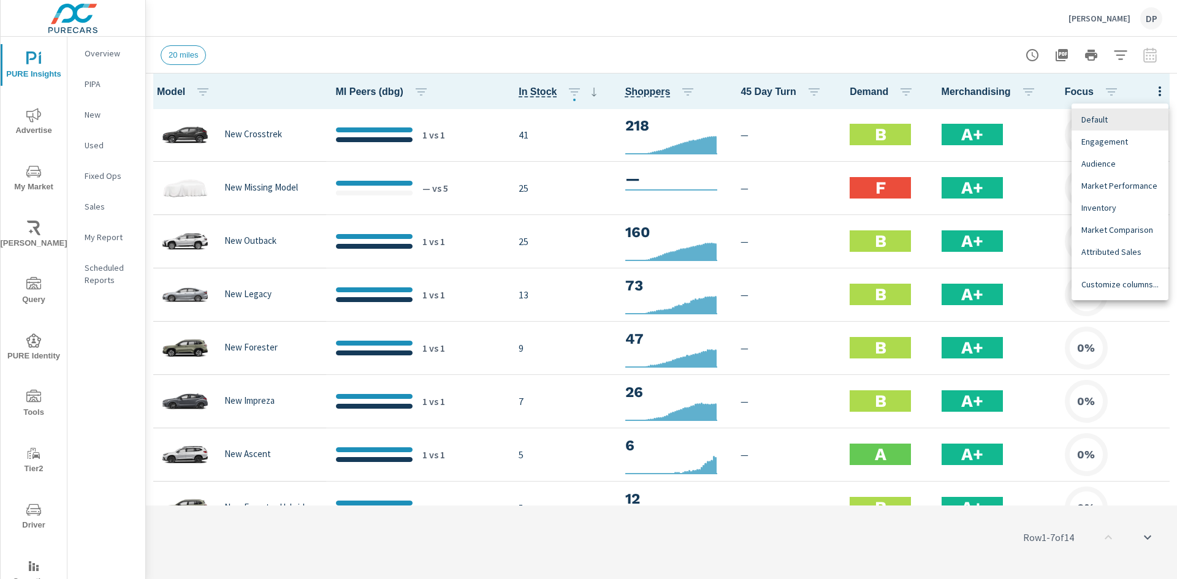
click at [1112, 229] on span "Market Comparison" at bounding box center [1119, 230] width 77 height 12
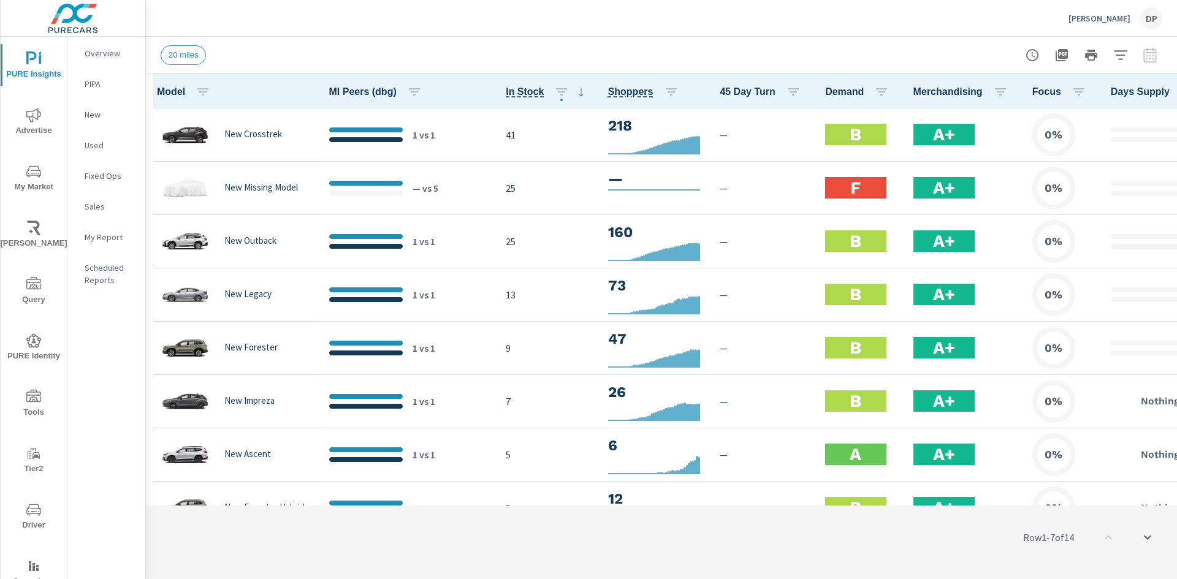
scroll to position [1, 598]
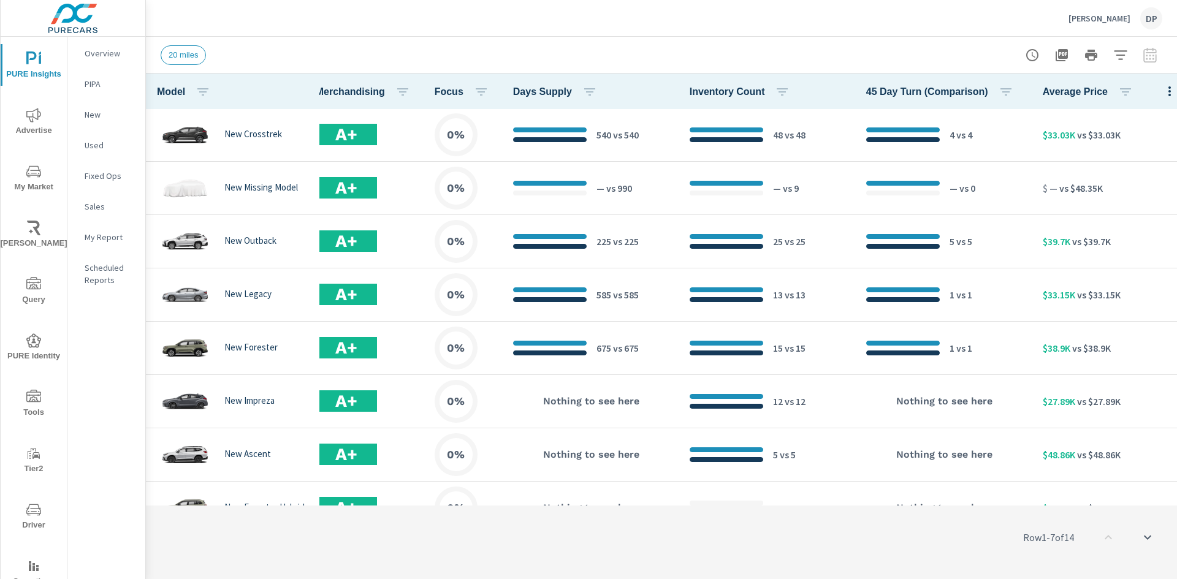
drag, startPoint x: 653, startPoint y: 501, endPoint x: 484, endPoint y: 515, distance: 169.1
click at [328, 511] on div "Row 1 - 7 of 14" at bounding box center [661, 538] width 1031 height 74
drag, startPoint x: 593, startPoint y: 501, endPoint x: 518, endPoint y: 503, distance: 74.2
click at [518, 503] on div "Row 1 - 7 of 14" at bounding box center [661, 538] width 1031 height 74
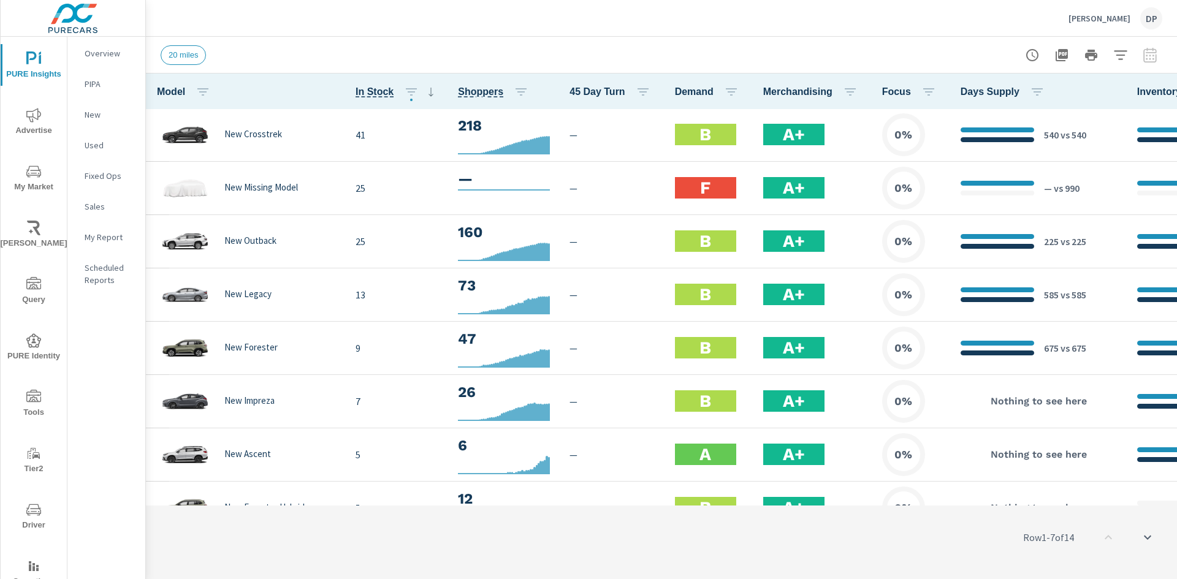
scroll to position [1, 0]
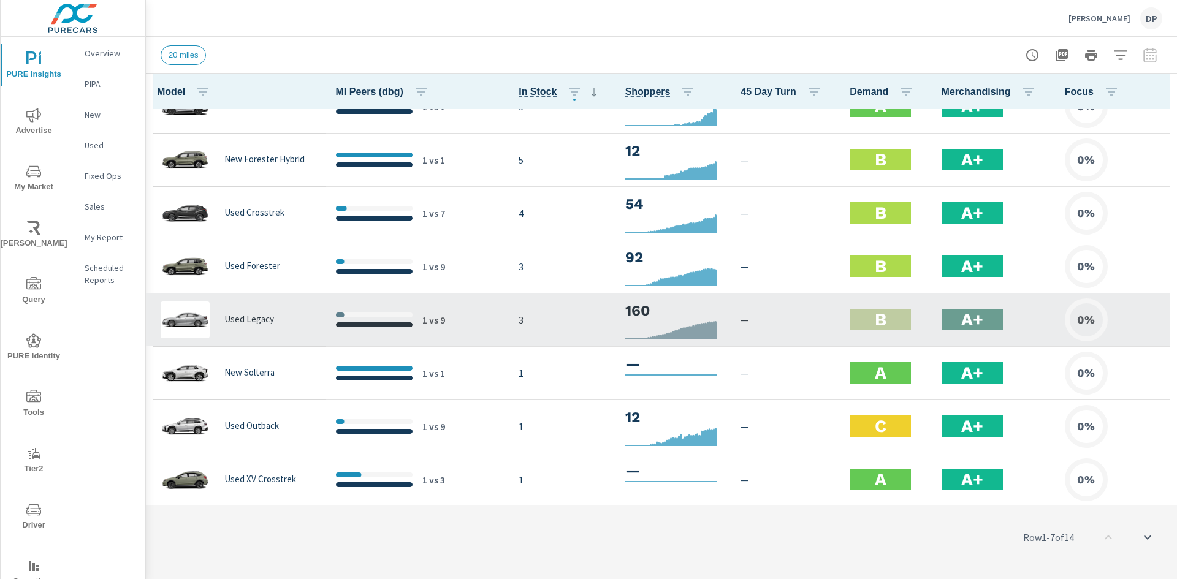
scroll to position [350, 0]
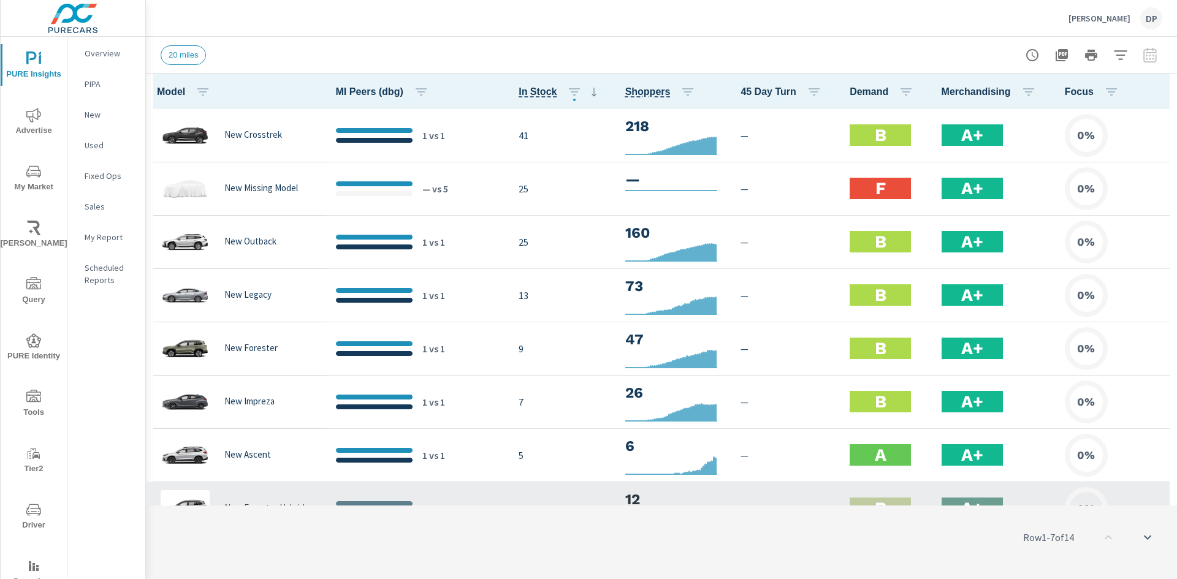
scroll to position [350, 0]
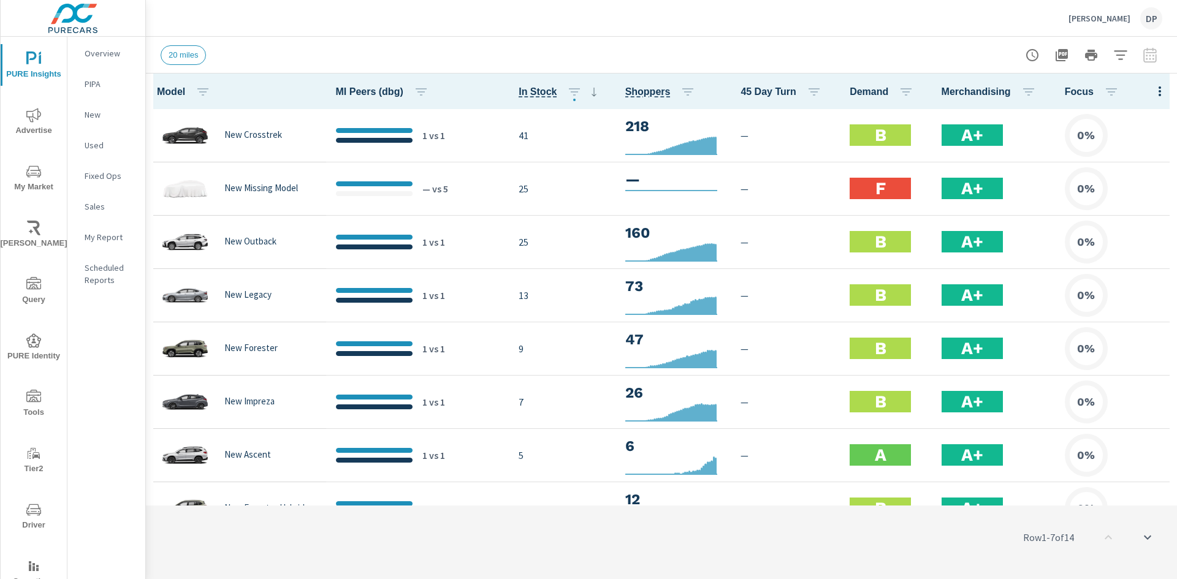
drag, startPoint x: 308, startPoint y: 89, endPoint x: 1176, endPoint y: 95, distance: 867.8
click at [1176, 95] on div "Model MI Peers (dbg) In Stock Shoppers 45 Day Turn Demand Merchandising Focus N…" at bounding box center [661, 290] width 1031 height 432
click at [841, 558] on div "Row 1 - 7 of 14" at bounding box center [661, 538] width 1031 height 74
click at [830, 527] on div "Row 1 - 7 of 14" at bounding box center [661, 538] width 1031 height 74
click at [718, 41] on div "20 miles" at bounding box center [661, 55] width 1001 height 36
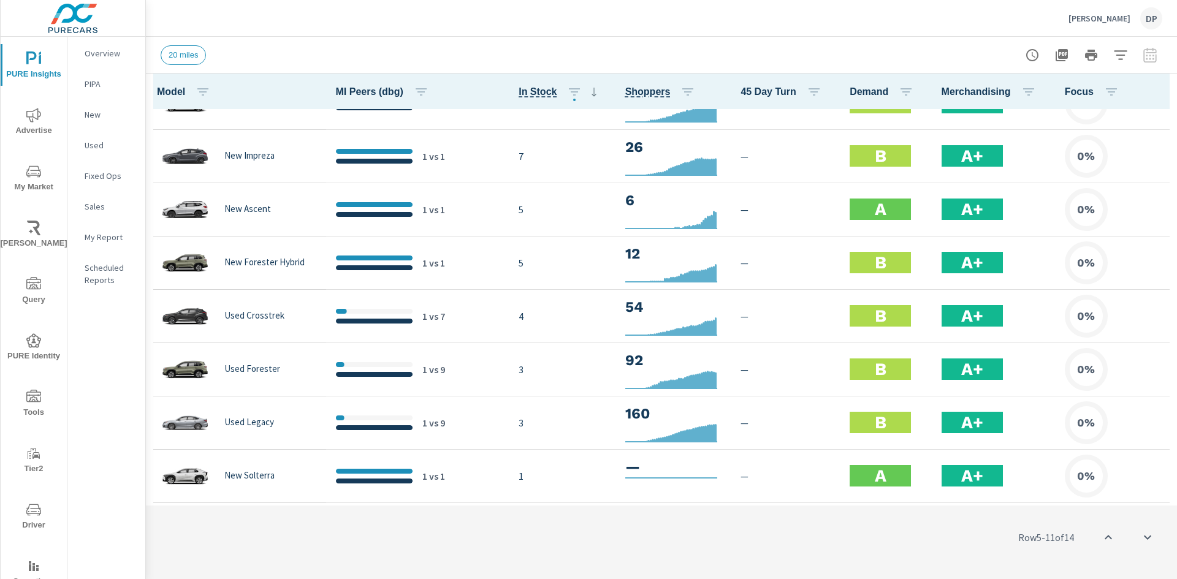
scroll to position [307, 0]
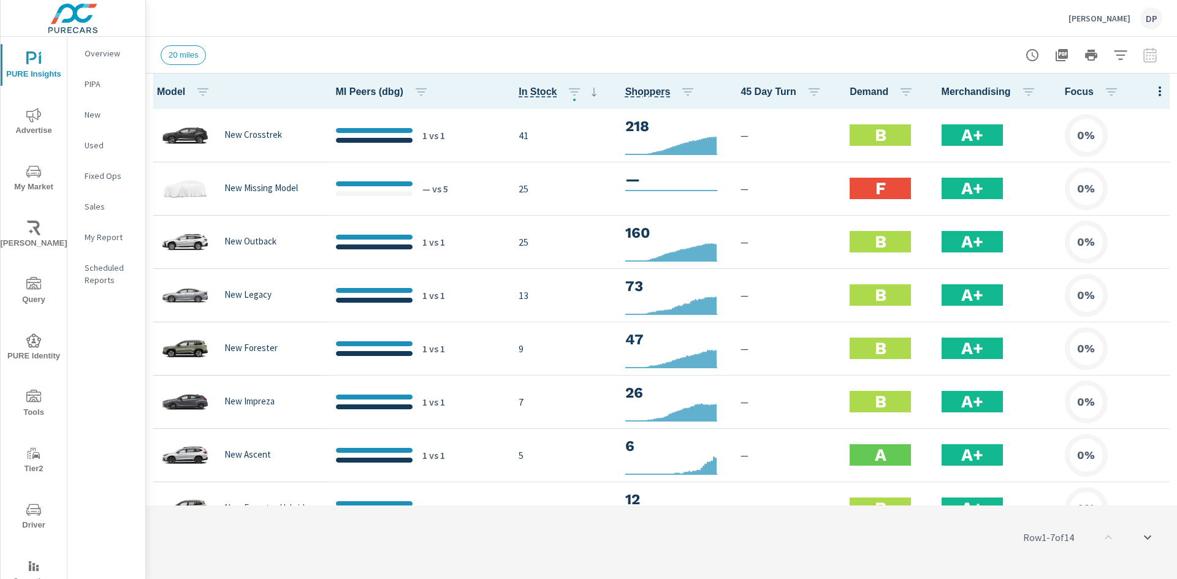
click at [1152, 85] on icon "button" at bounding box center [1159, 91] width 15 height 15
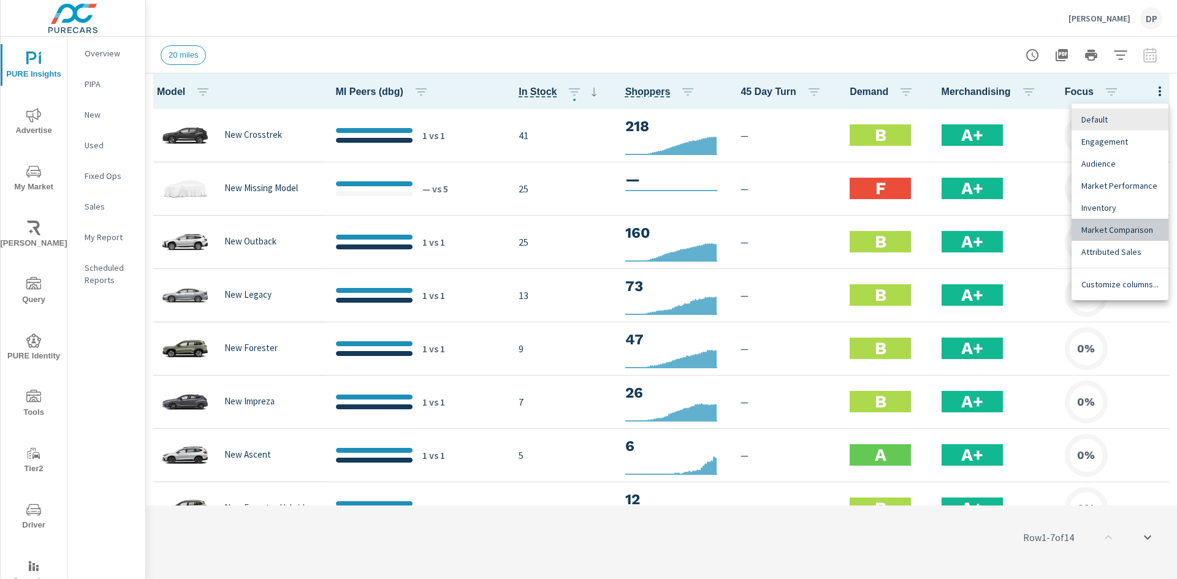
click at [1125, 235] on span "Market Comparison" at bounding box center [1119, 230] width 77 height 12
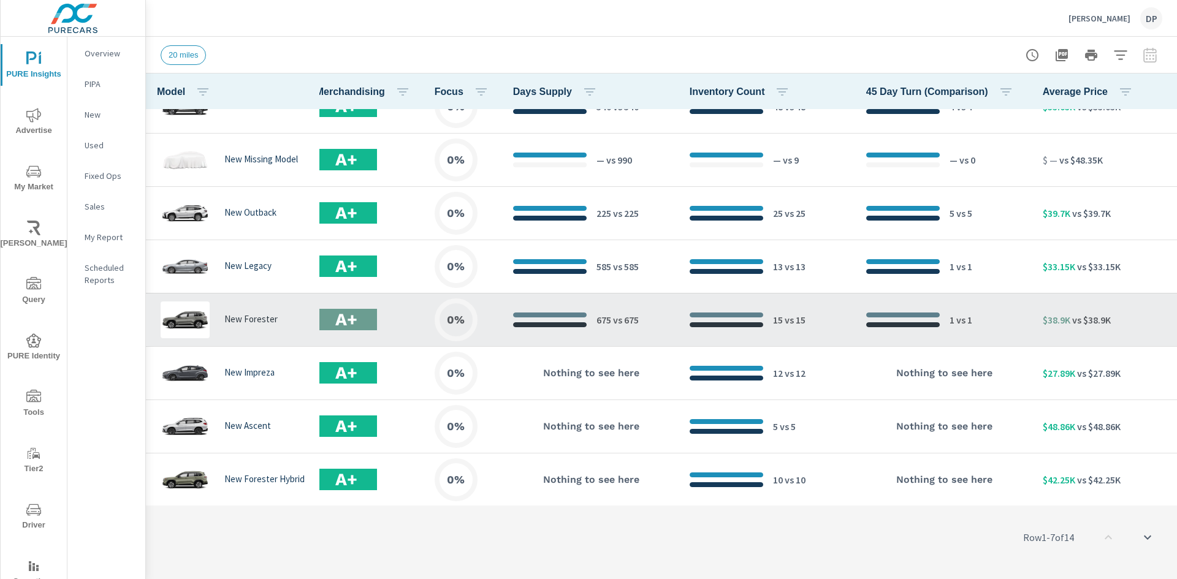
scroll to position [0, 598]
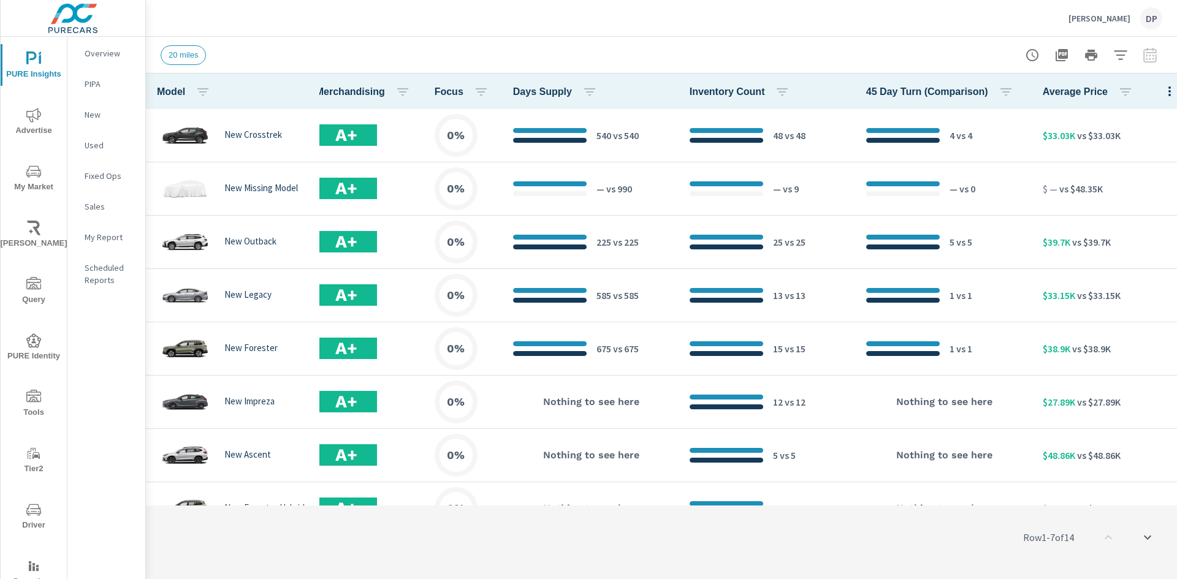
drag, startPoint x: 649, startPoint y: 501, endPoint x: 539, endPoint y: 503, distance: 109.7
click at [491, 509] on div "Row 1 - 7 of 14" at bounding box center [661, 538] width 1031 height 74
drag, startPoint x: 535, startPoint y: 501, endPoint x: 457, endPoint y: 504, distance: 78.5
click at [450, 506] on div "Row 1 - 7 of 14" at bounding box center [661, 538] width 1031 height 74
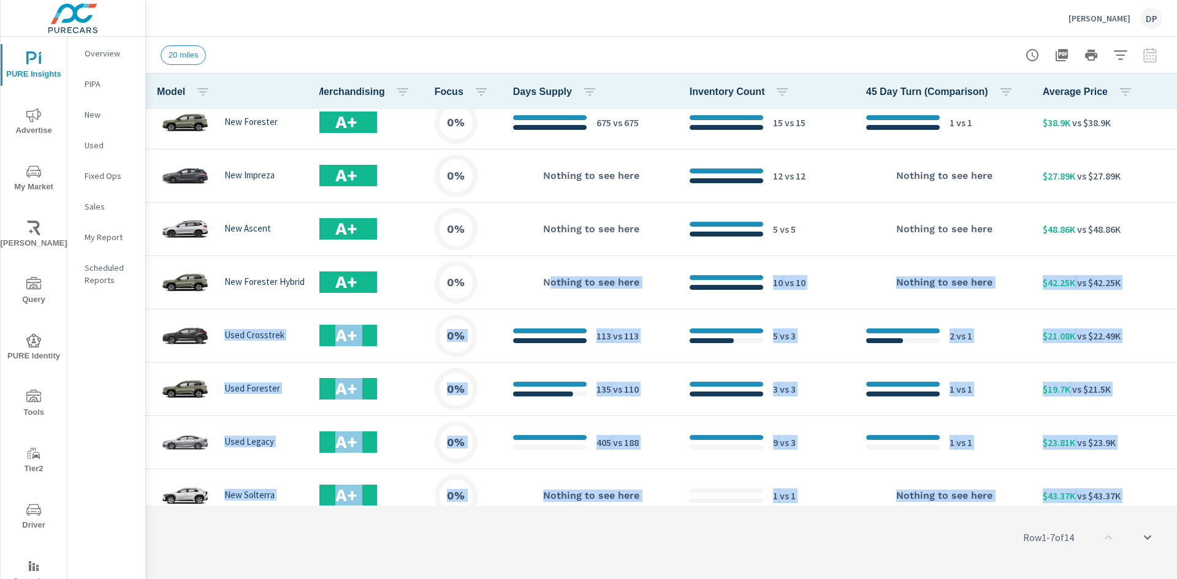
scroll to position [359, 598]
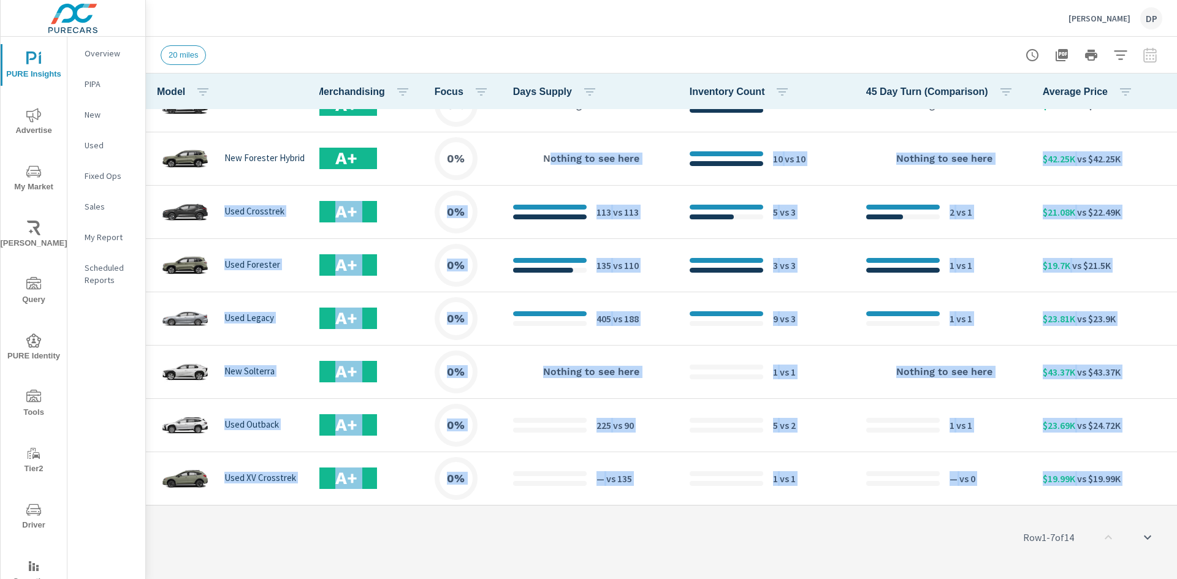
drag, startPoint x: 537, startPoint y: 496, endPoint x: 391, endPoint y: 502, distance: 146.6
click at [390, 503] on div "Model MI Peers (dbg) In Stock Shoppers 45 Day Turn Demand Merchandising Focus D…" at bounding box center [661, 327] width 1031 height 506
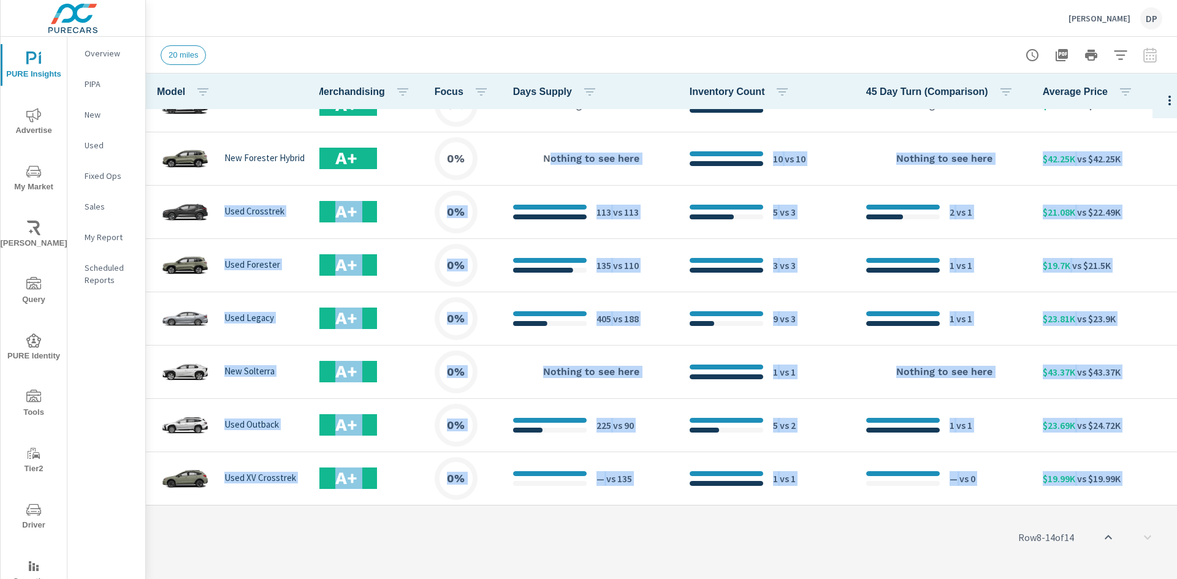
click at [648, 514] on div "Row 8 - 14 of 14" at bounding box center [661, 538] width 1031 height 74
drag, startPoint x: 660, startPoint y: 551, endPoint x: 660, endPoint y: 525, distance: 26.4
click at [661, 549] on div "Row 8 - 14 of 14" at bounding box center [661, 538] width 1031 height 74
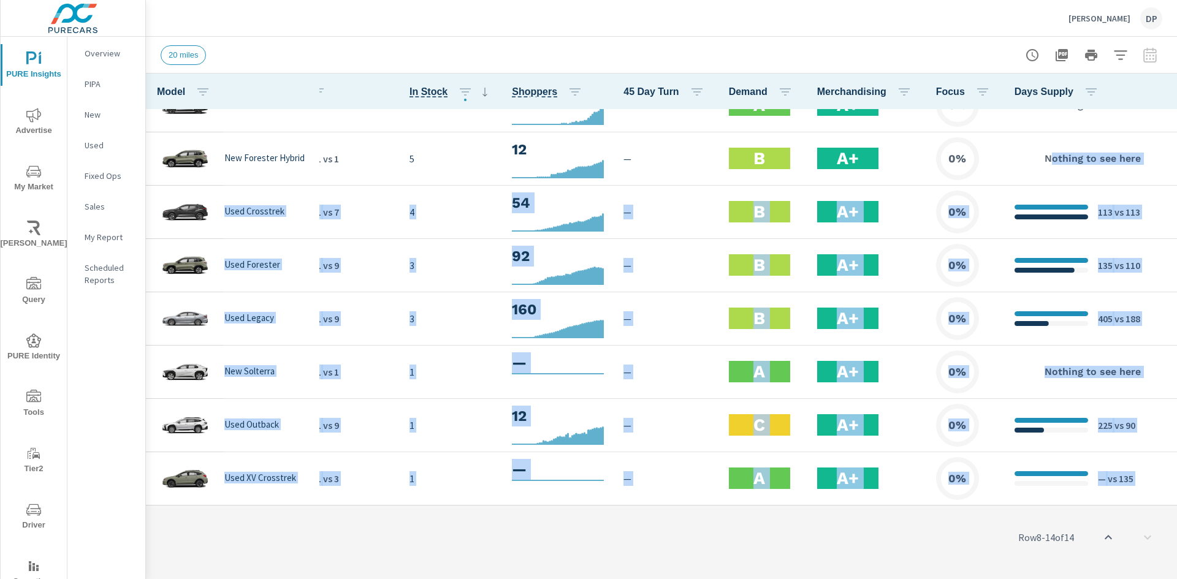
scroll to position [359, 0]
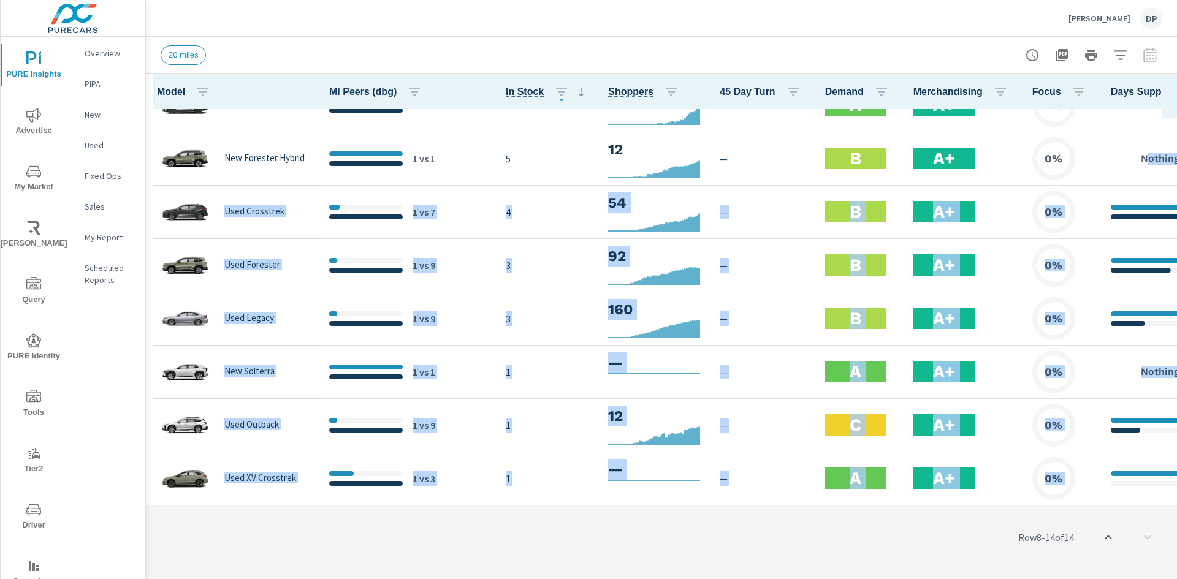
click at [493, 564] on div "Row 8 - 14 of 14" at bounding box center [661, 538] width 1031 height 74
click at [448, 519] on div "Row 8 - 14 of 14" at bounding box center [661, 538] width 1031 height 74
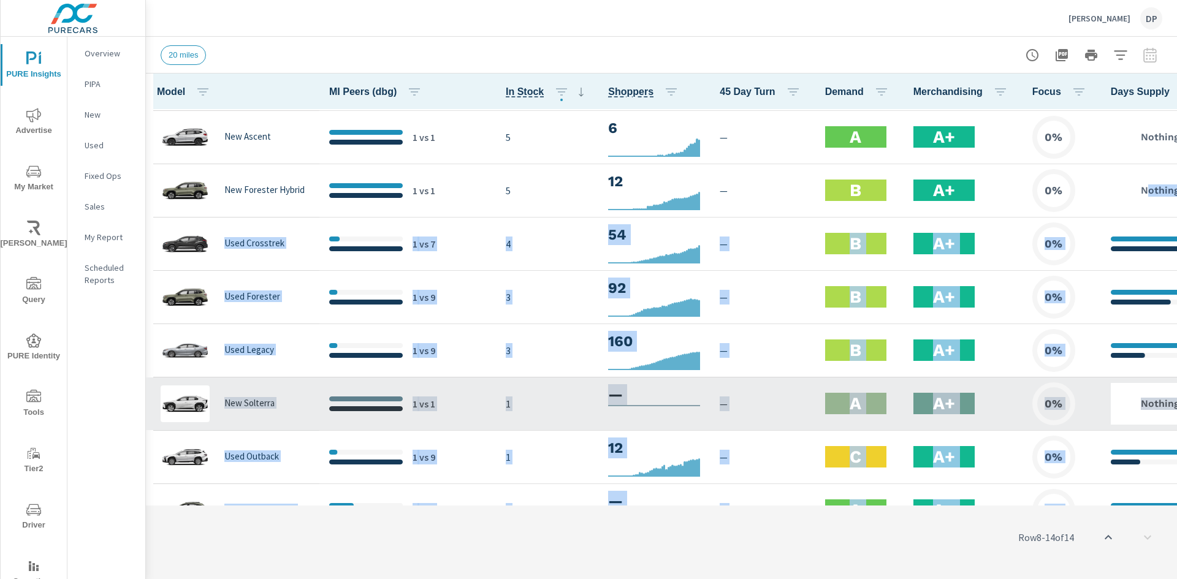
scroll to position [298, 0]
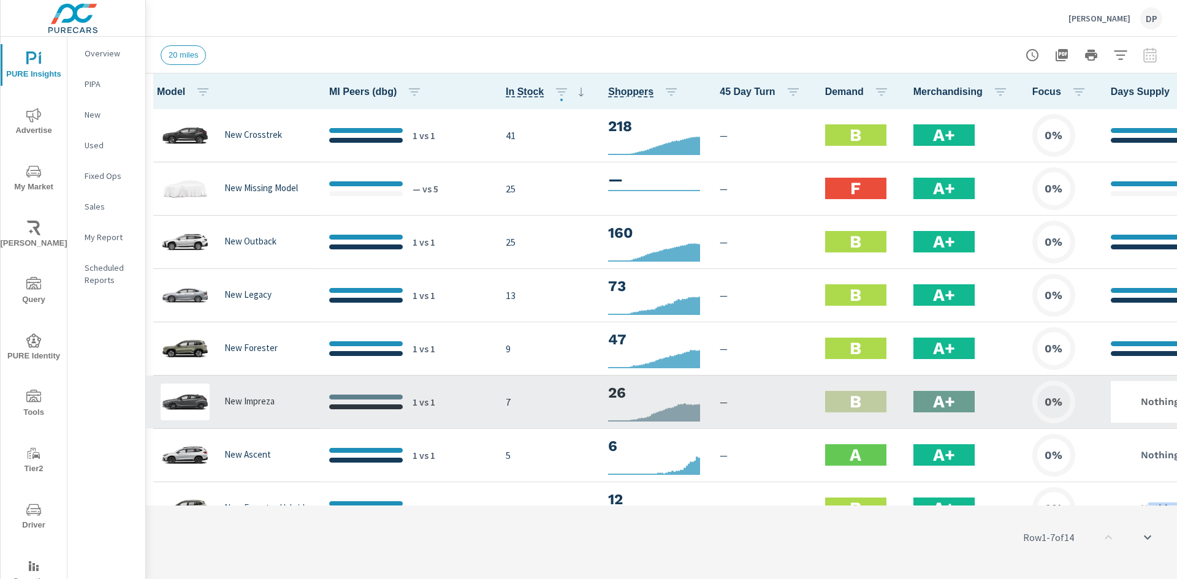
scroll to position [61, 0]
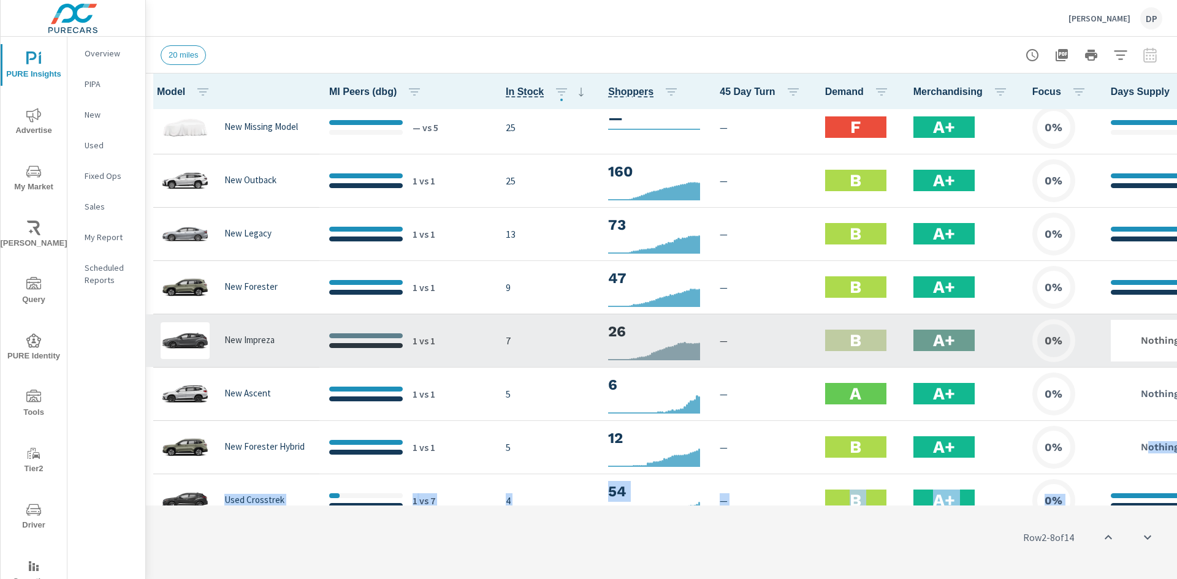
scroll to position [245, 0]
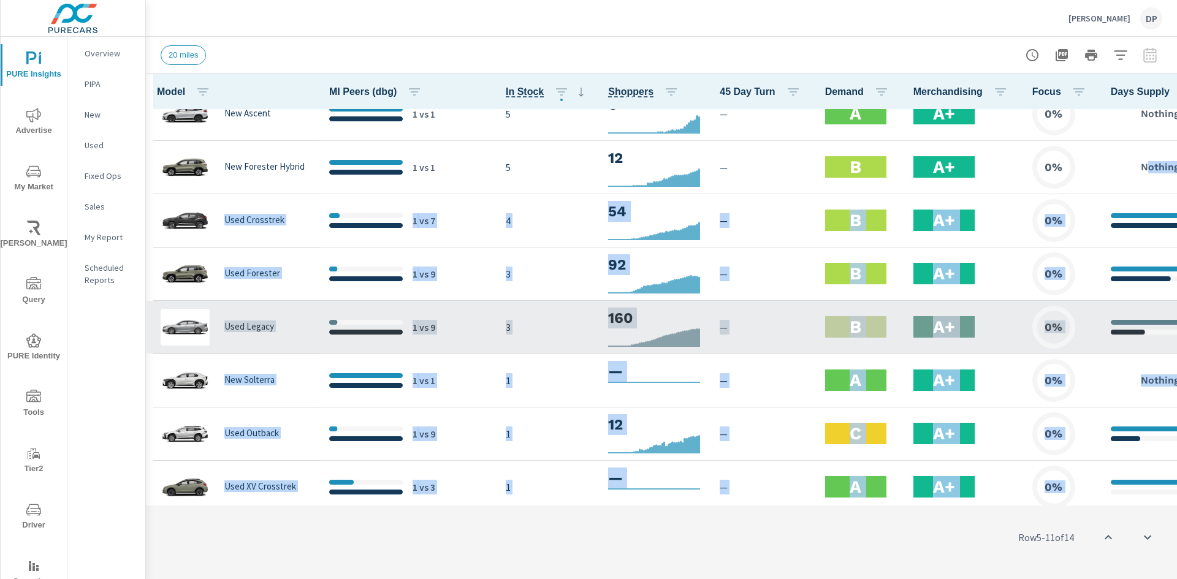
scroll to position [359, 0]
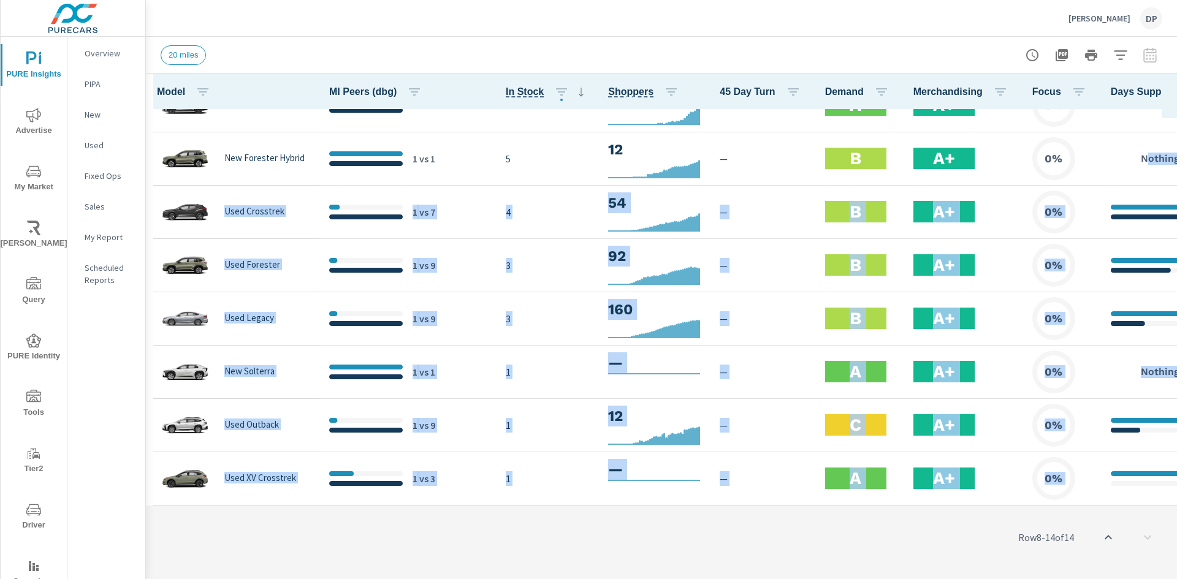
click at [514, 533] on div "Row 8 - 14 of 14" at bounding box center [661, 538] width 1031 height 74
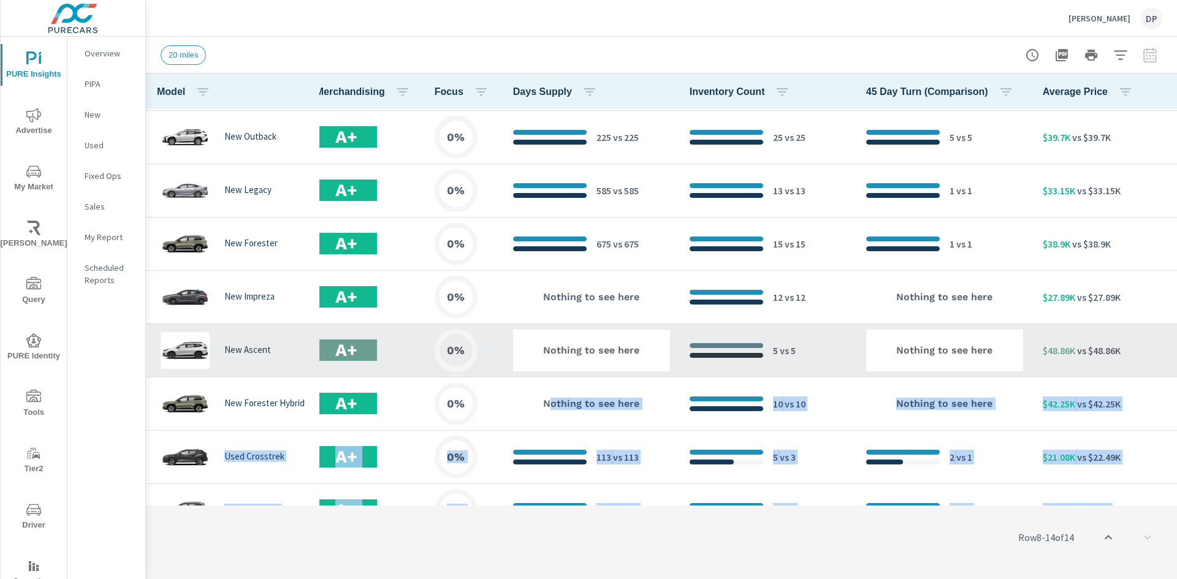
scroll to position [0, 598]
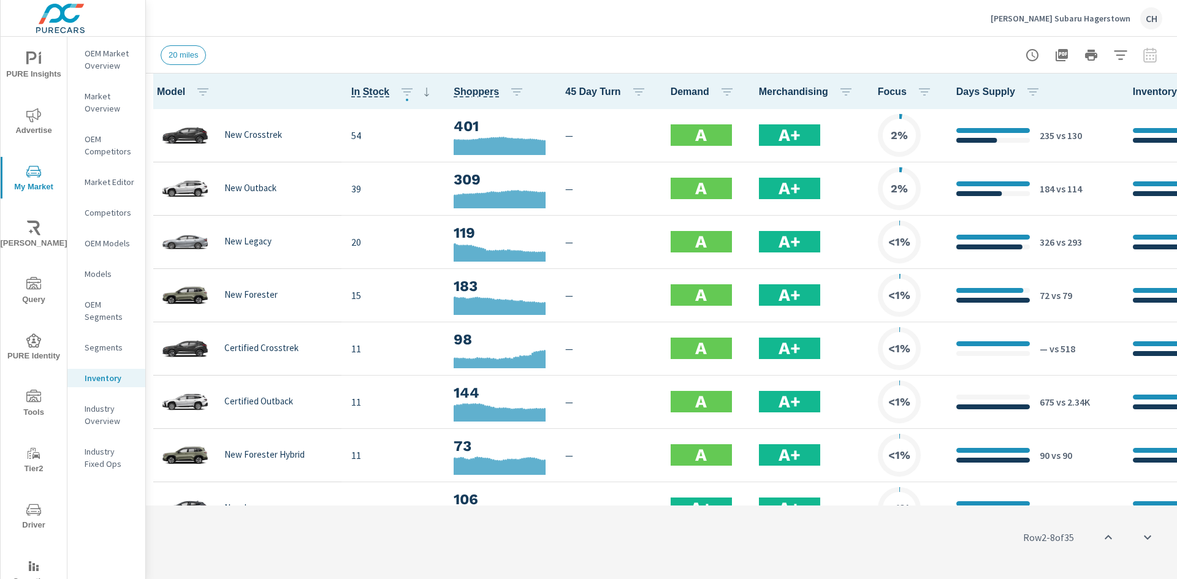
scroll to position [306, 0]
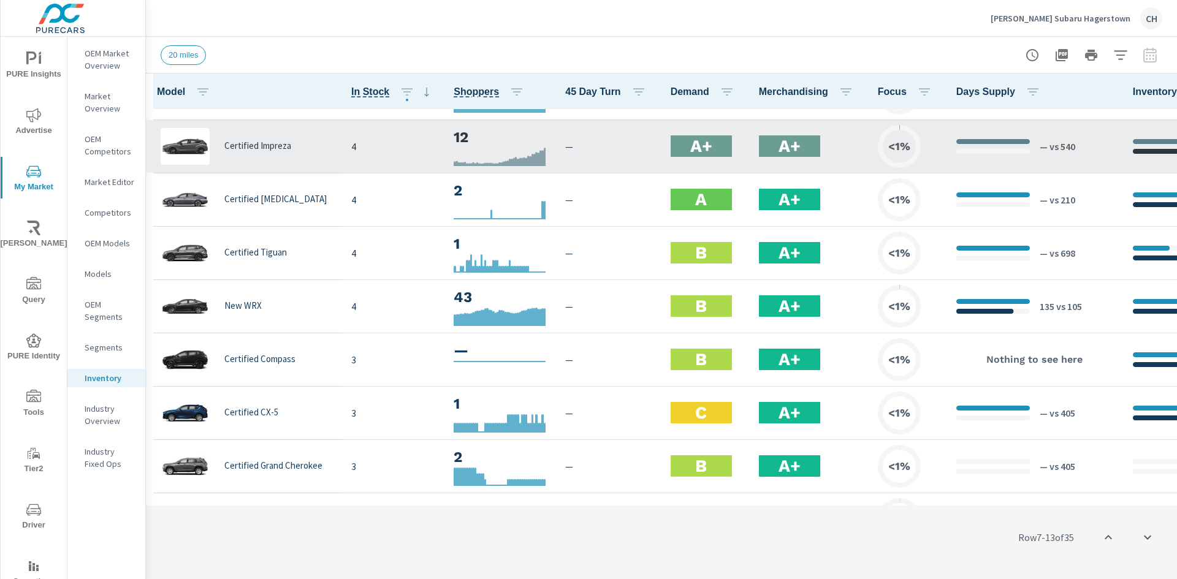
scroll to position [613, 0]
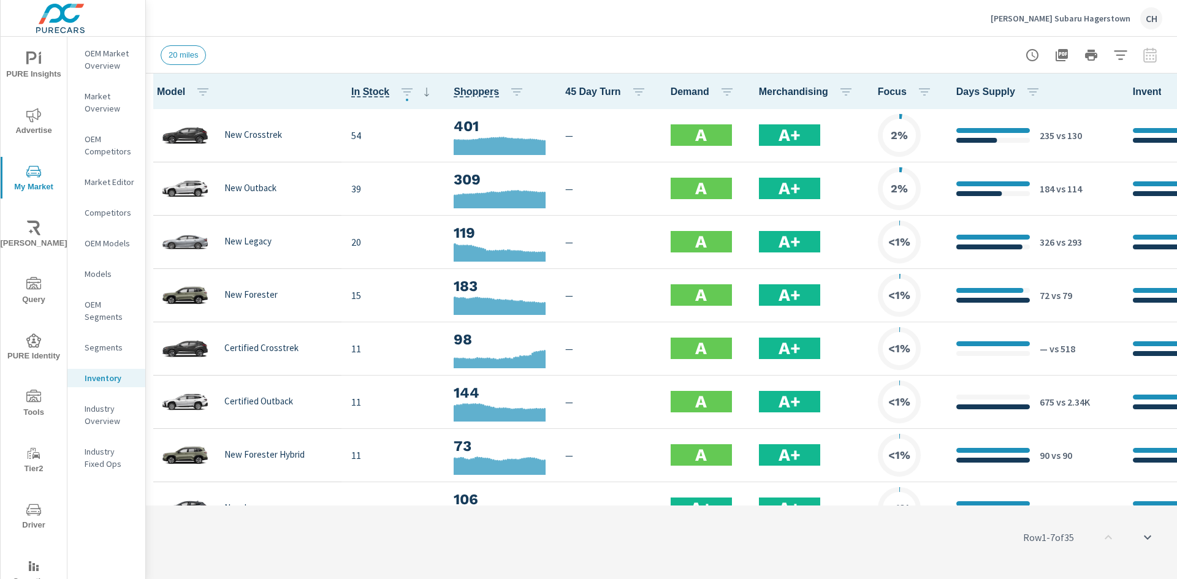
click at [1075, 20] on p "[PERSON_NAME] Subaru Hagerstown" at bounding box center [1060, 18] width 140 height 11
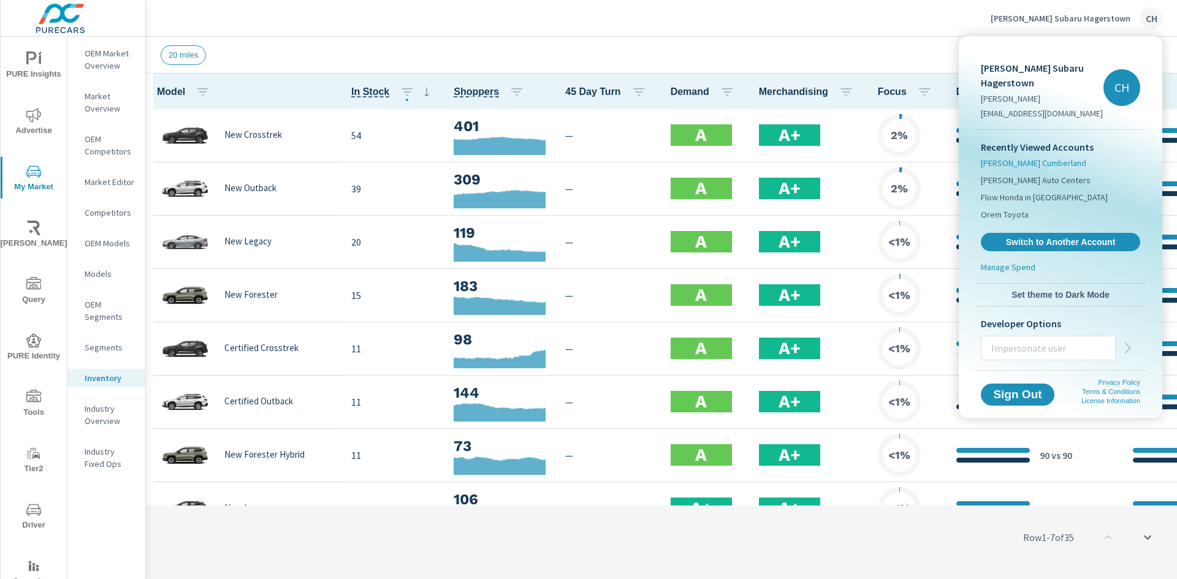
click at [1036, 157] on span "[PERSON_NAME] Cumberland" at bounding box center [1033, 163] width 105 height 12
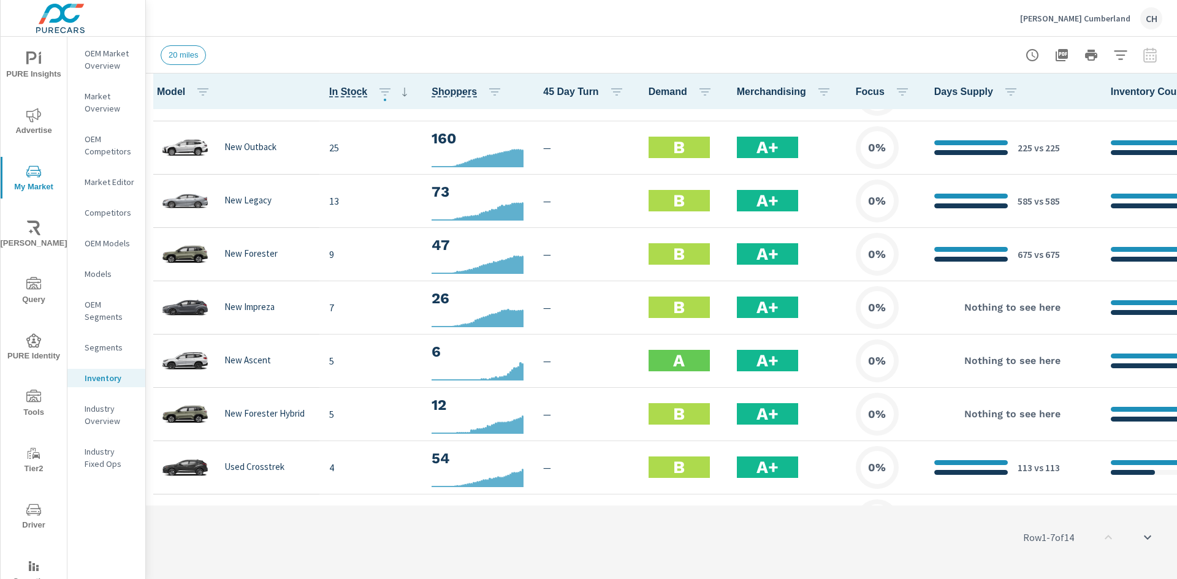
scroll to position [246, 0]
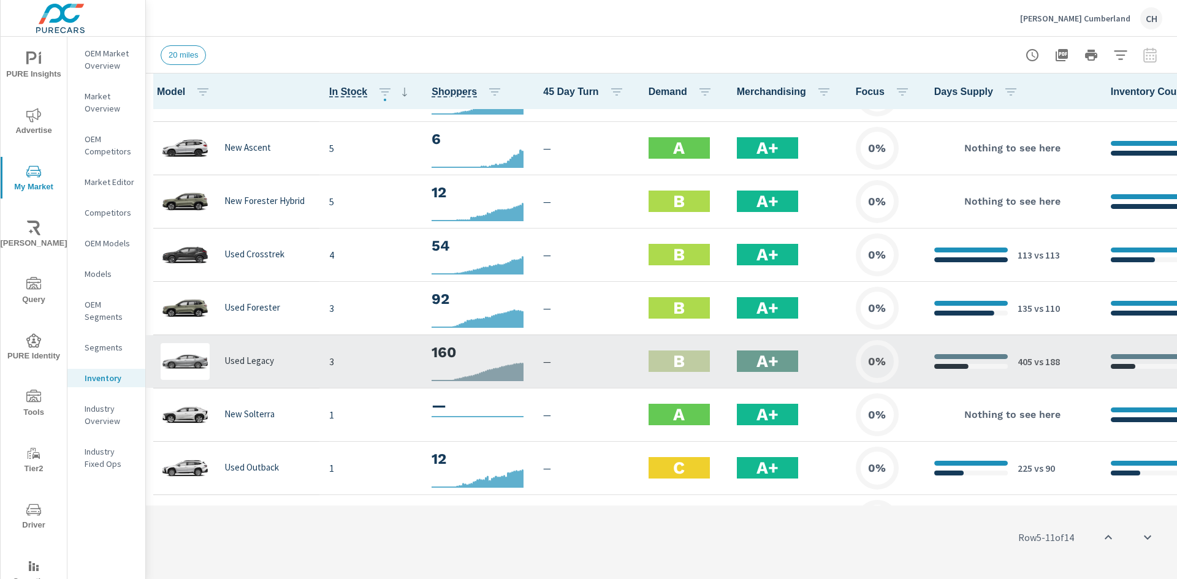
scroll to position [359, 0]
